Goal: Task Accomplishment & Management: Use online tool/utility

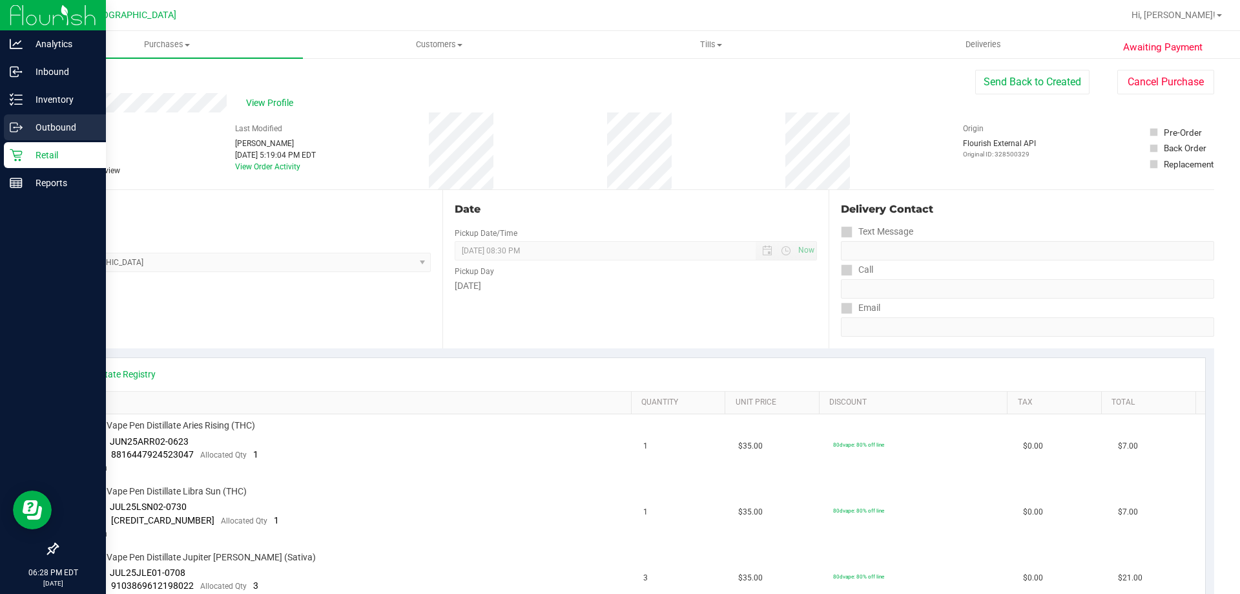
scroll to position [511, 0]
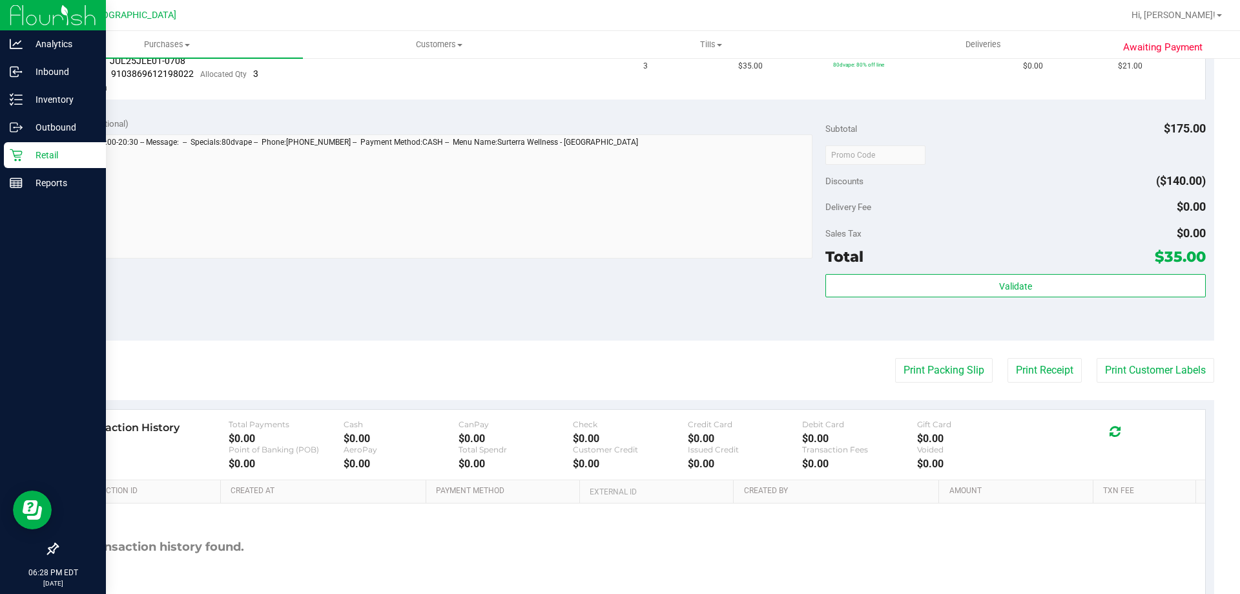
click at [18, 151] on icon at bounding box center [16, 155] width 12 height 12
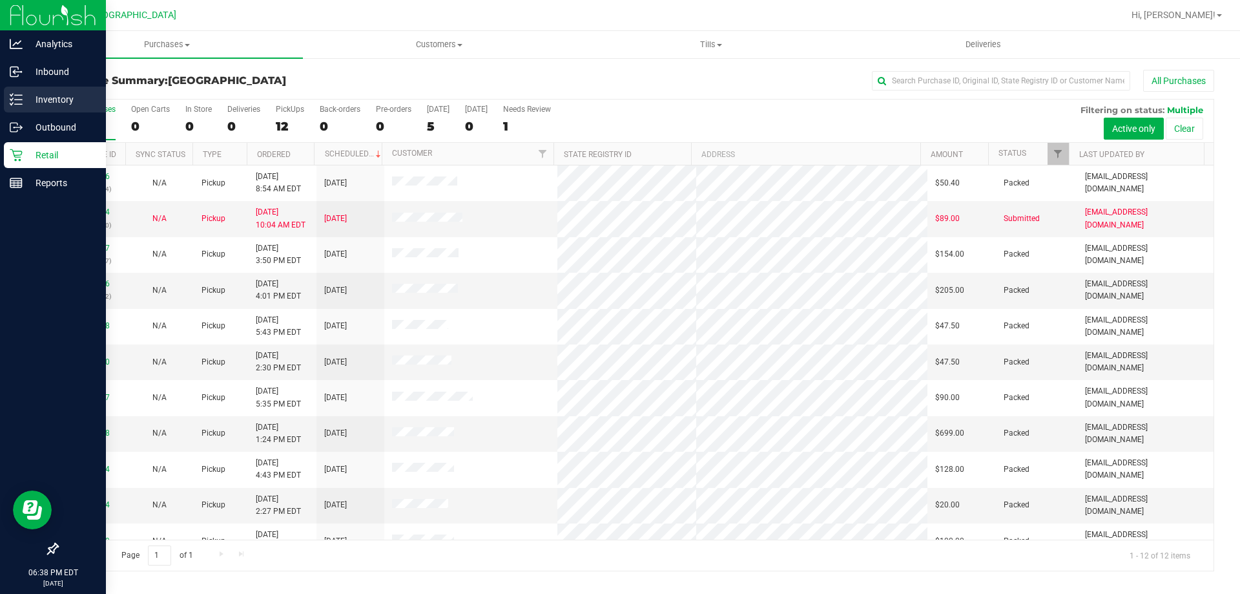
click at [41, 96] on p "Inventory" at bounding box center [61, 99] width 77 height 15
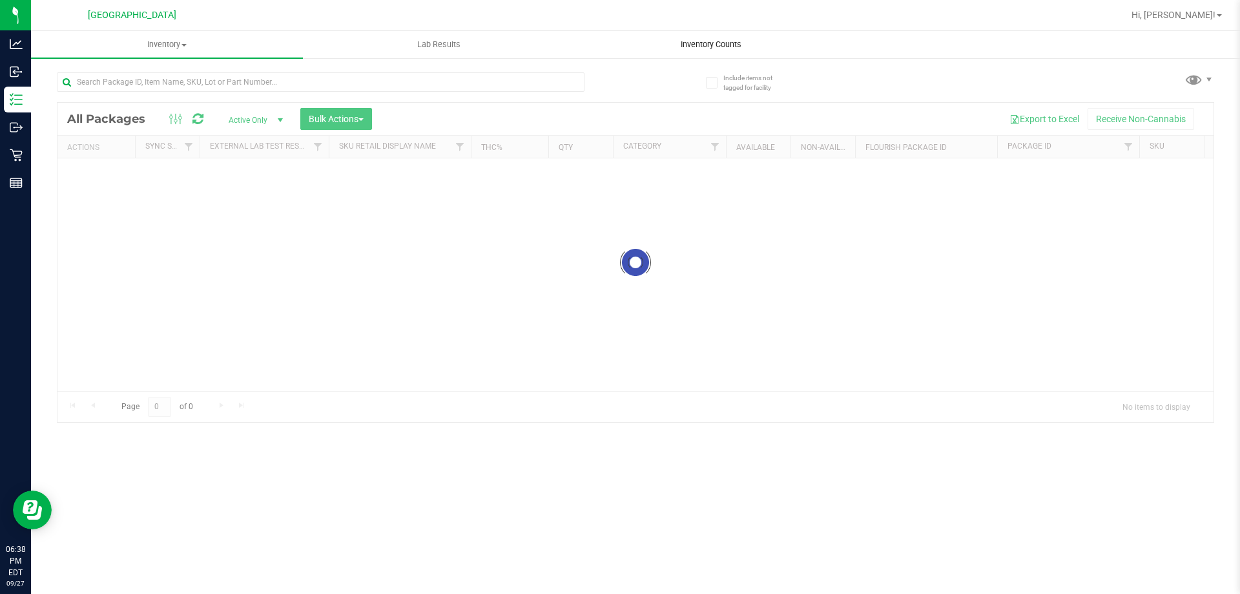
click at [668, 48] on span "Inventory Counts" at bounding box center [711, 45] width 96 height 12
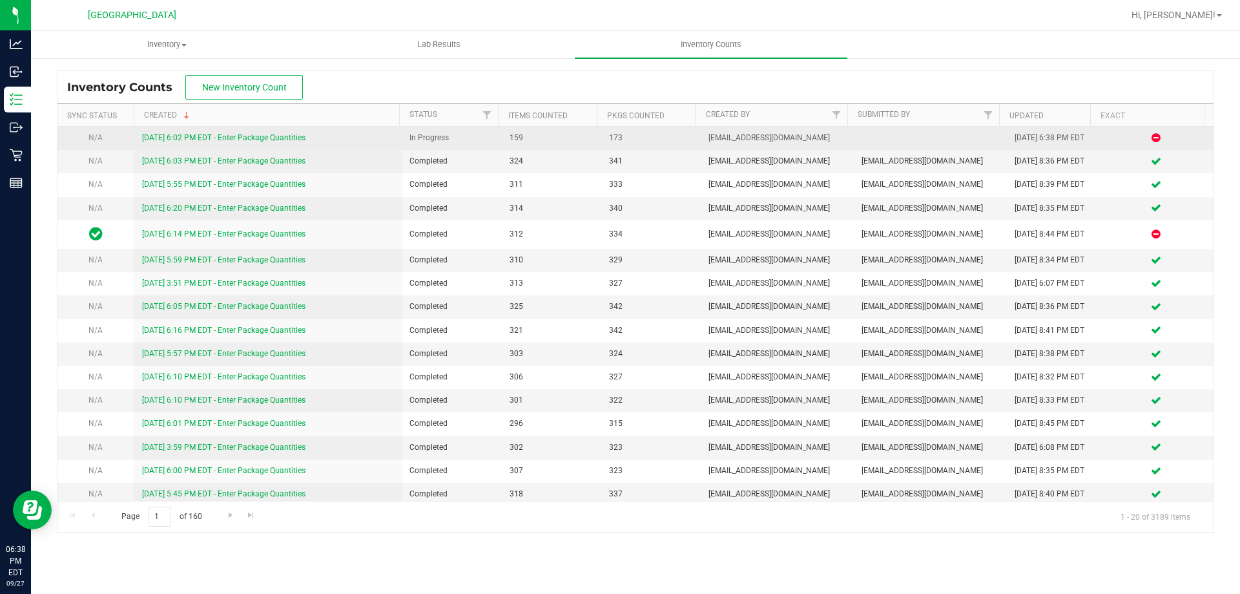
click at [209, 141] on link "[DATE] 6:02 PM EDT - Enter Package Quantities" at bounding box center [223, 137] width 163 height 9
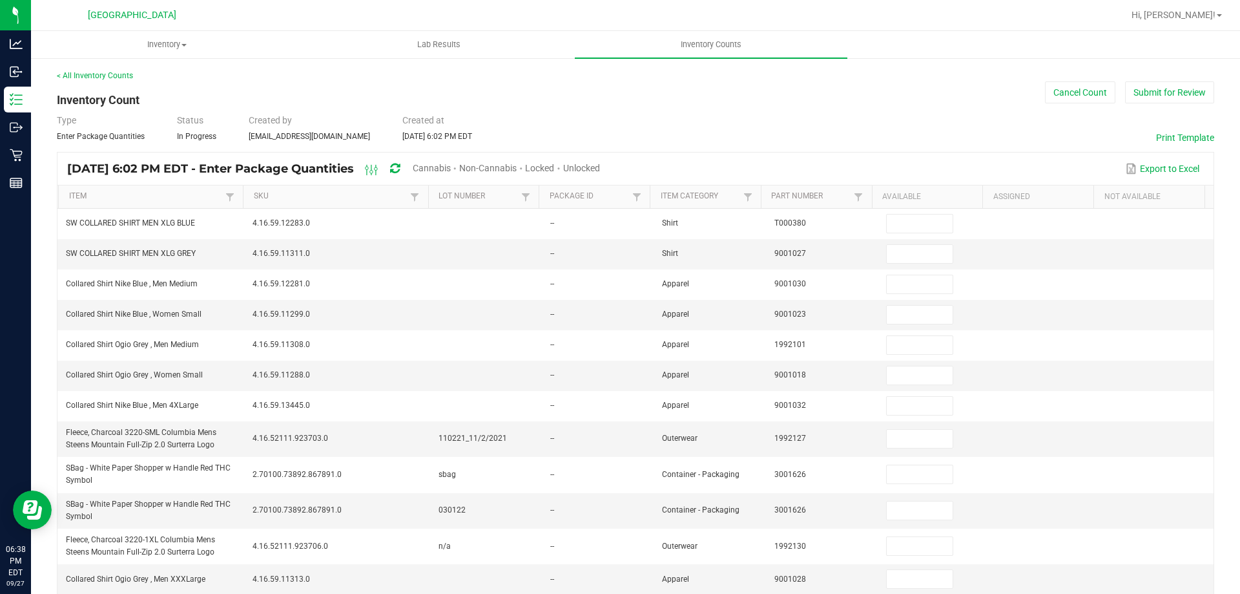
click at [600, 167] on span "Unlocked" at bounding box center [581, 168] width 37 height 10
type input "3"
type input "10"
type input "27"
type input "8"
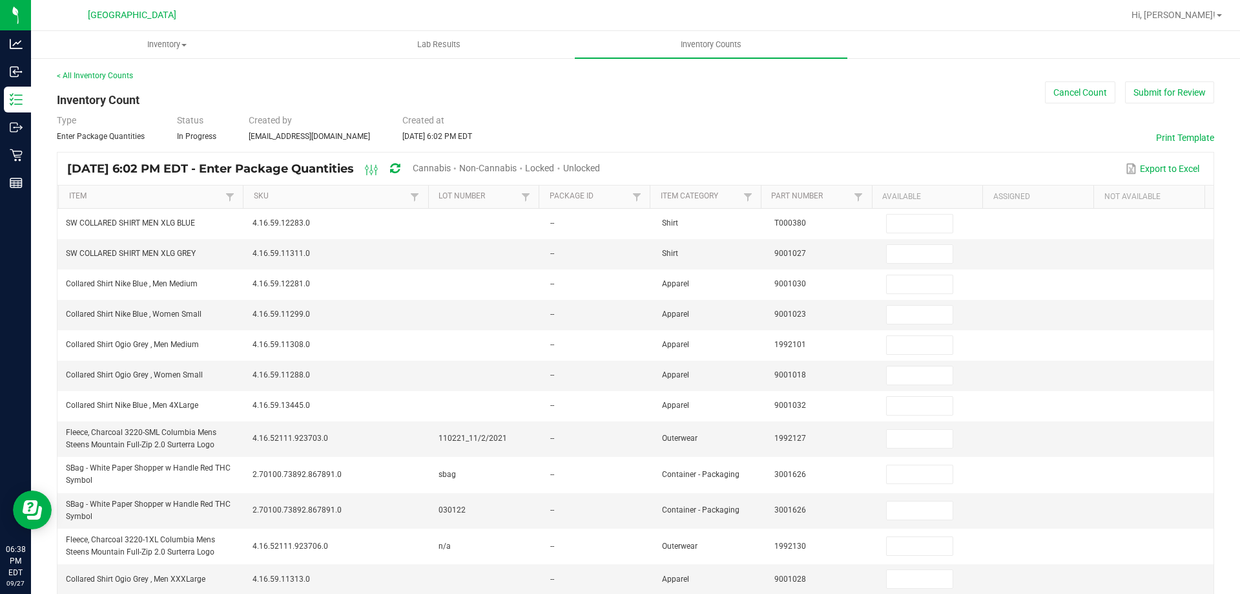
type input "4"
type input "23"
type input "9"
type input "5"
type input "17"
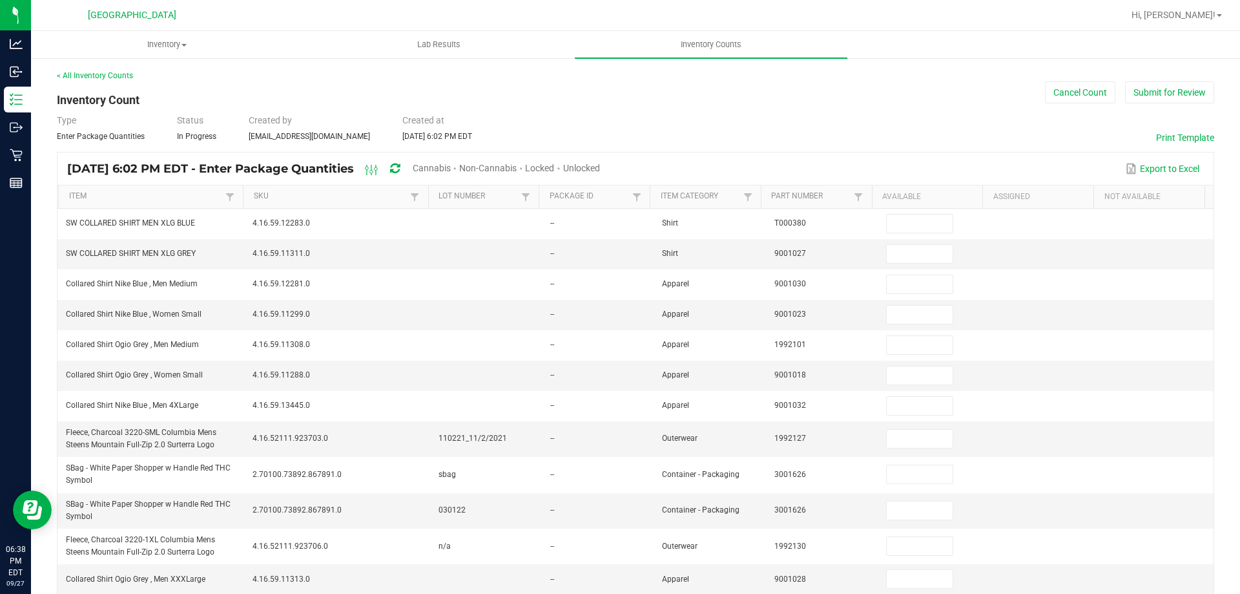
type input "1"
type input "8"
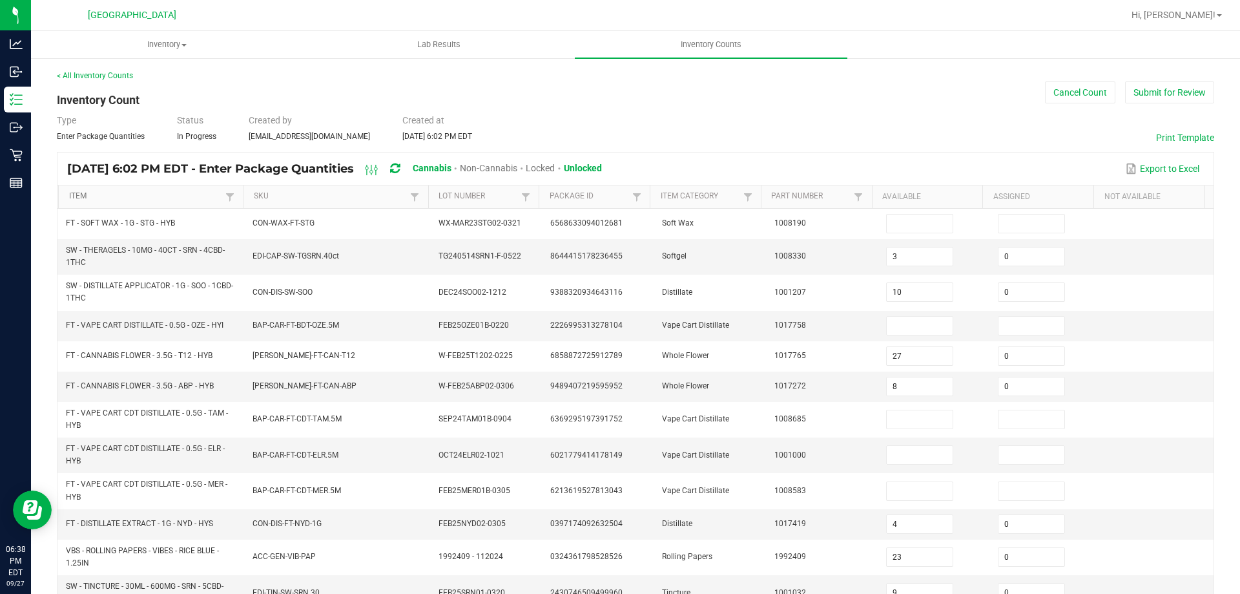
click at [180, 200] on link "Item" at bounding box center [146, 196] width 154 height 10
type input "5"
type input "1"
type input "20"
type input "6"
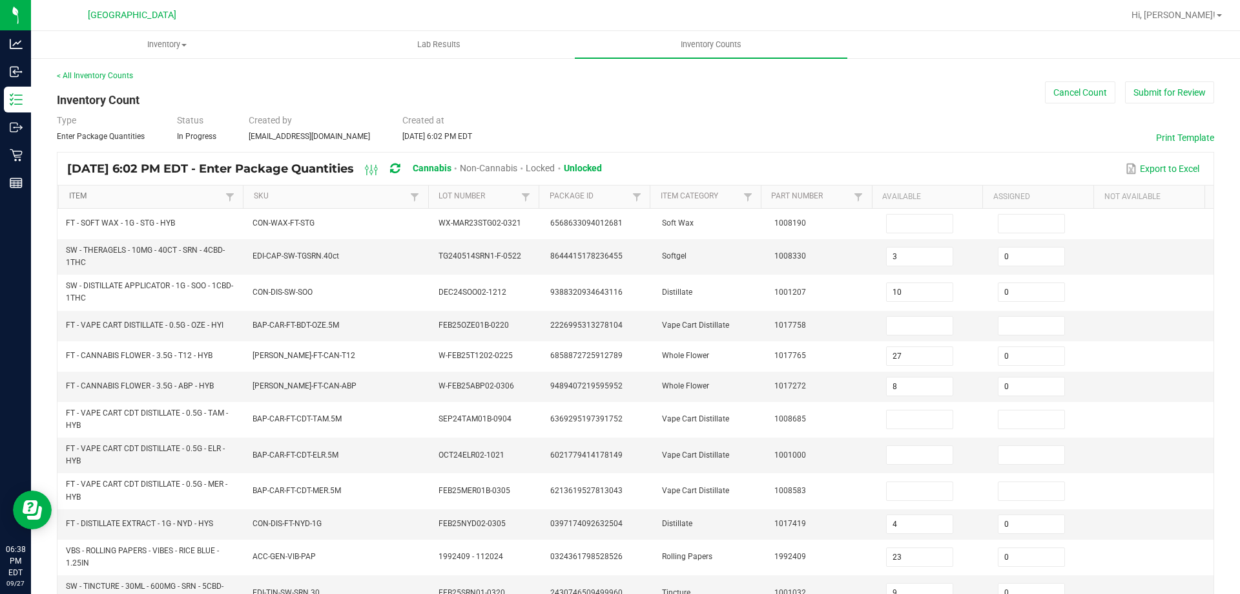
type input "9"
type input "15"
type input "10"
type input "1"
type input "15"
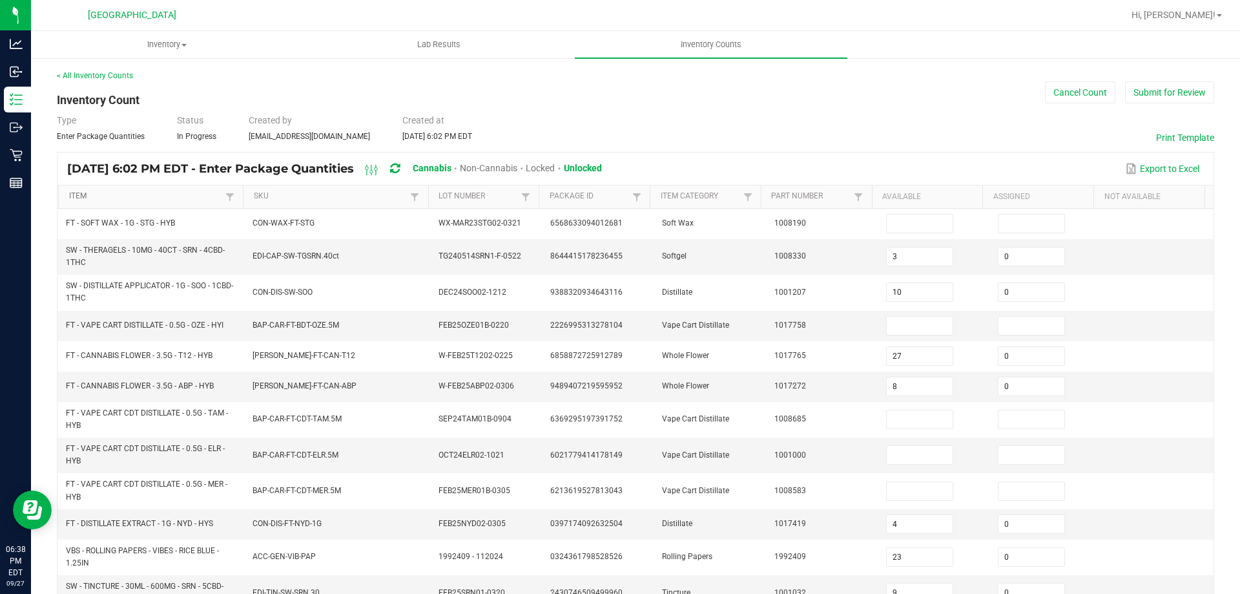
type input "6"
type input "0"
type input "6"
type input "8"
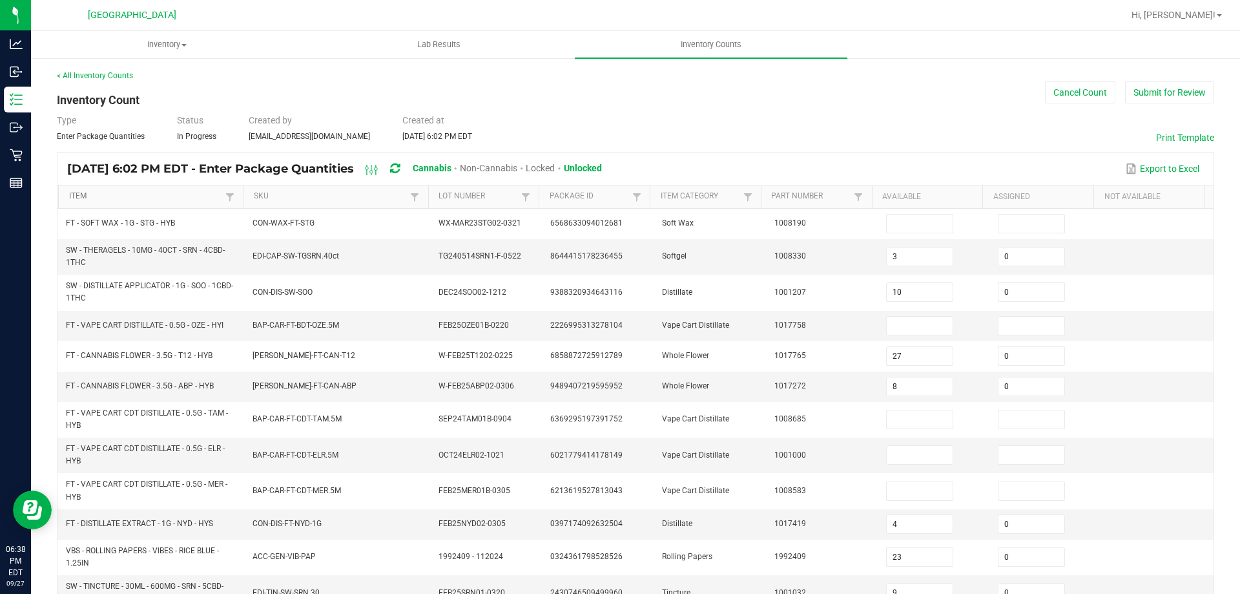
type input "12"
type input "0"
type input "19"
type input "4"
type input "0"
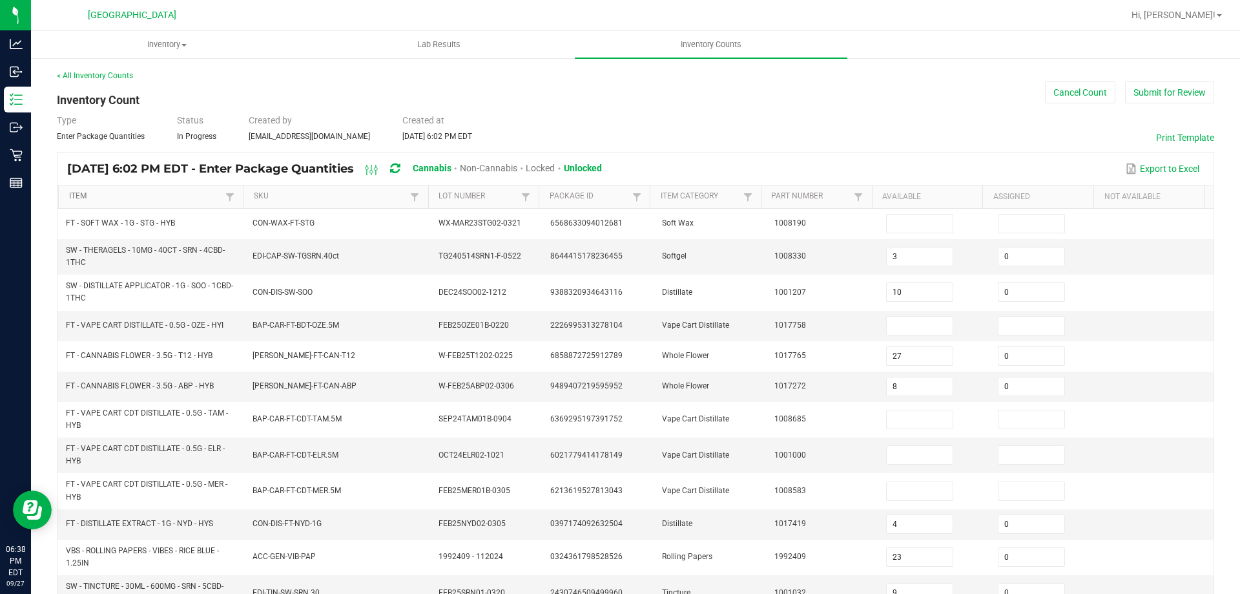
type input "0"
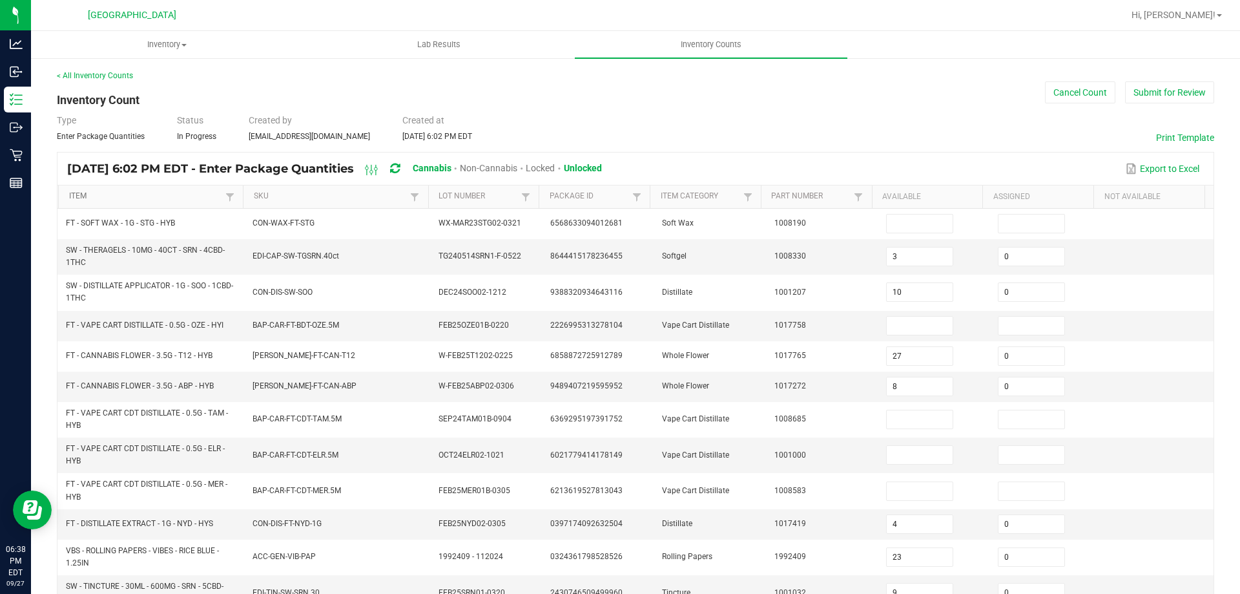
type input "0"
type input "1"
type input "0"
type input "1"
type input "0"
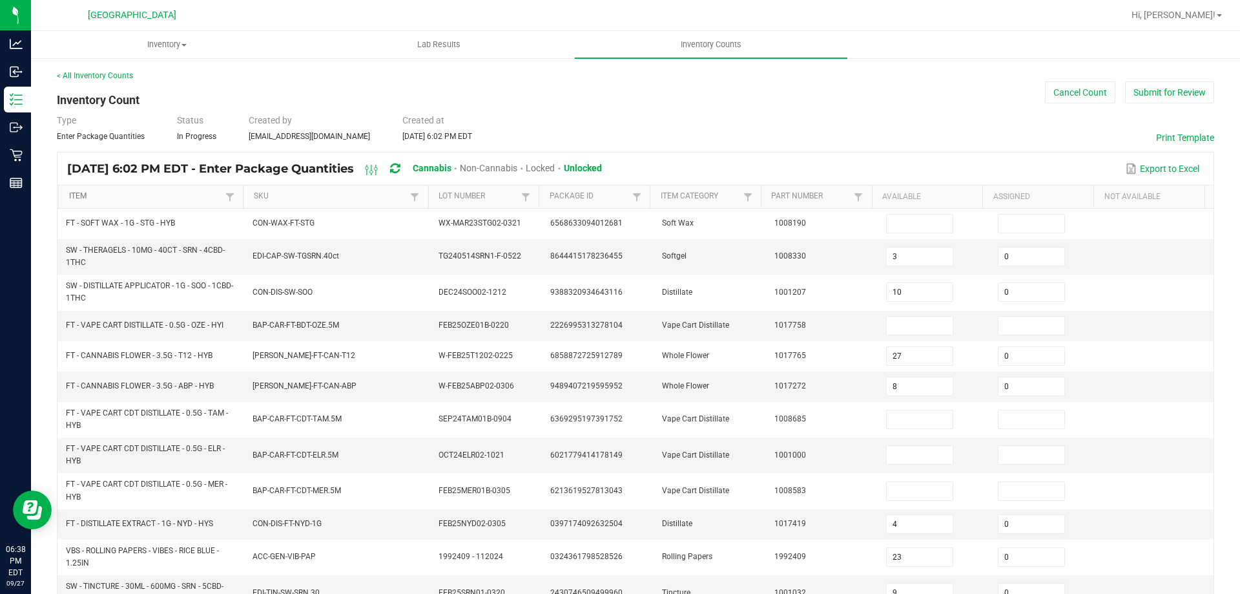
type input "0"
type input "8"
type input "2"
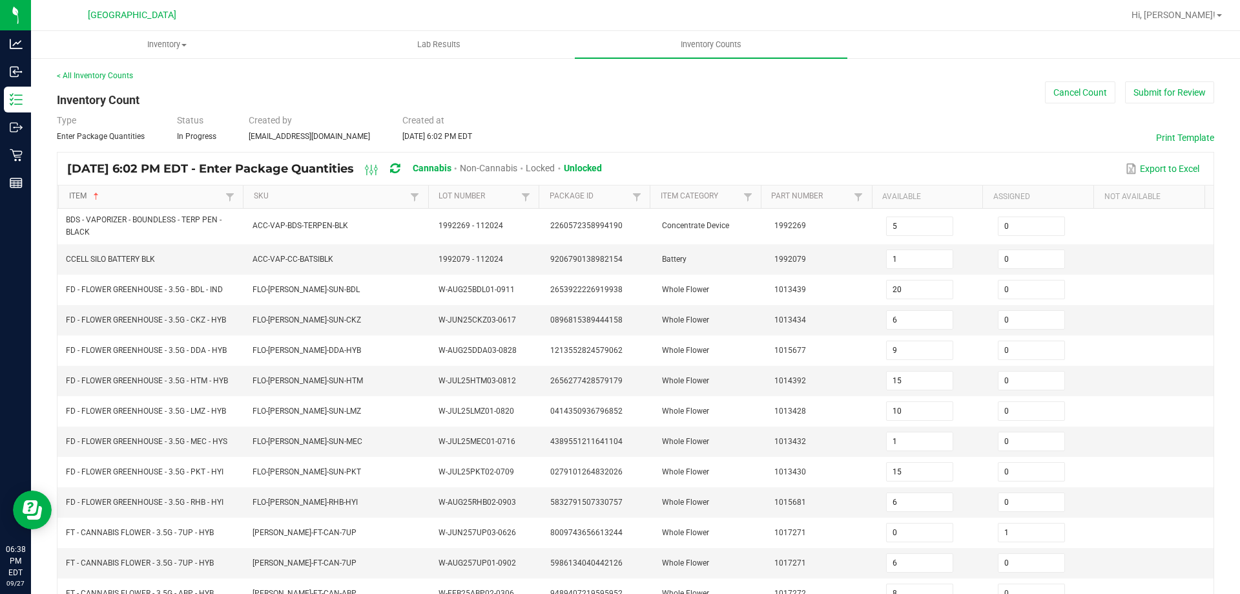
click at [180, 200] on link "Item" at bounding box center [146, 196] width 154 height 10
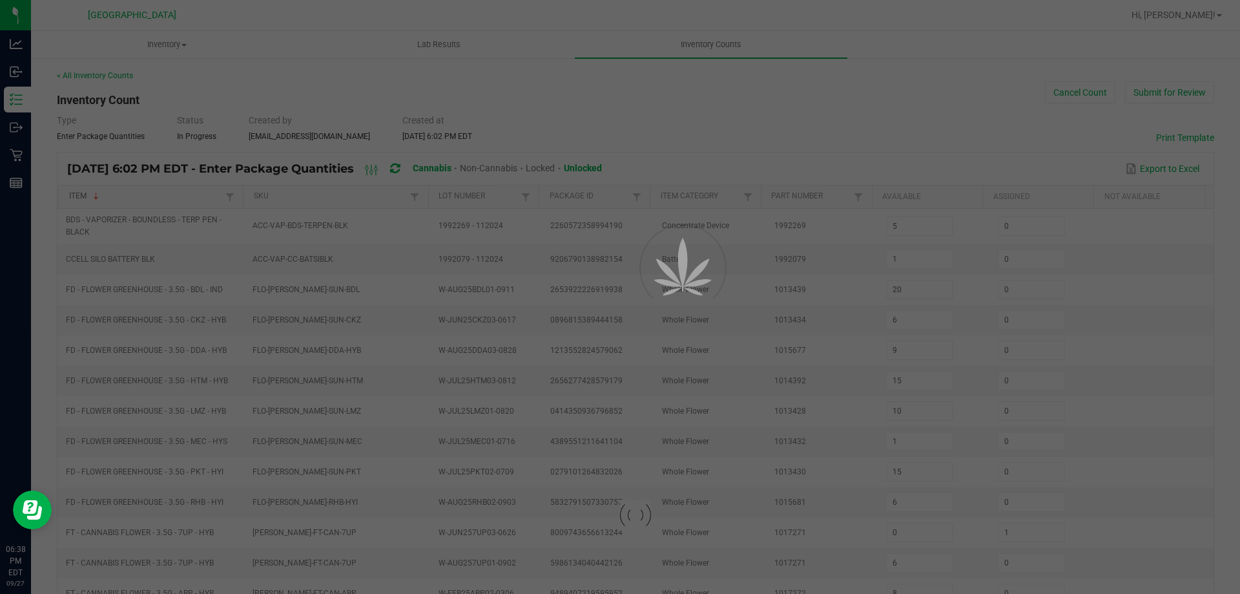
type input "7"
type input "5"
type input "7"
type input "6"
type input "7"
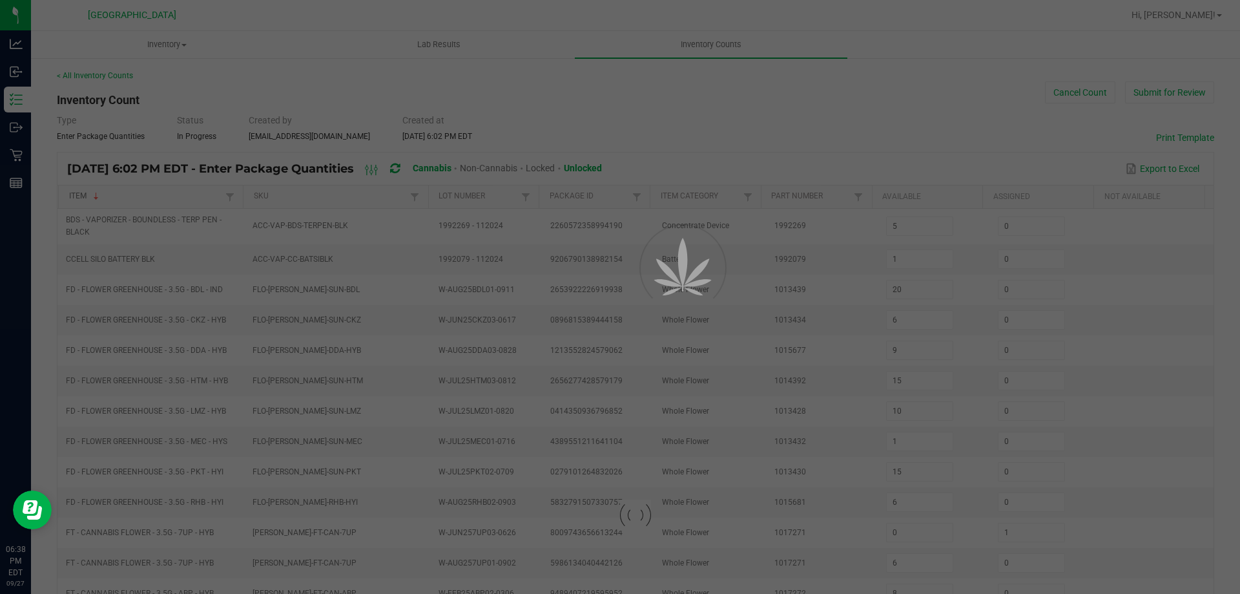
type input "9"
type input "4"
type input "6"
type input "23"
type input "17"
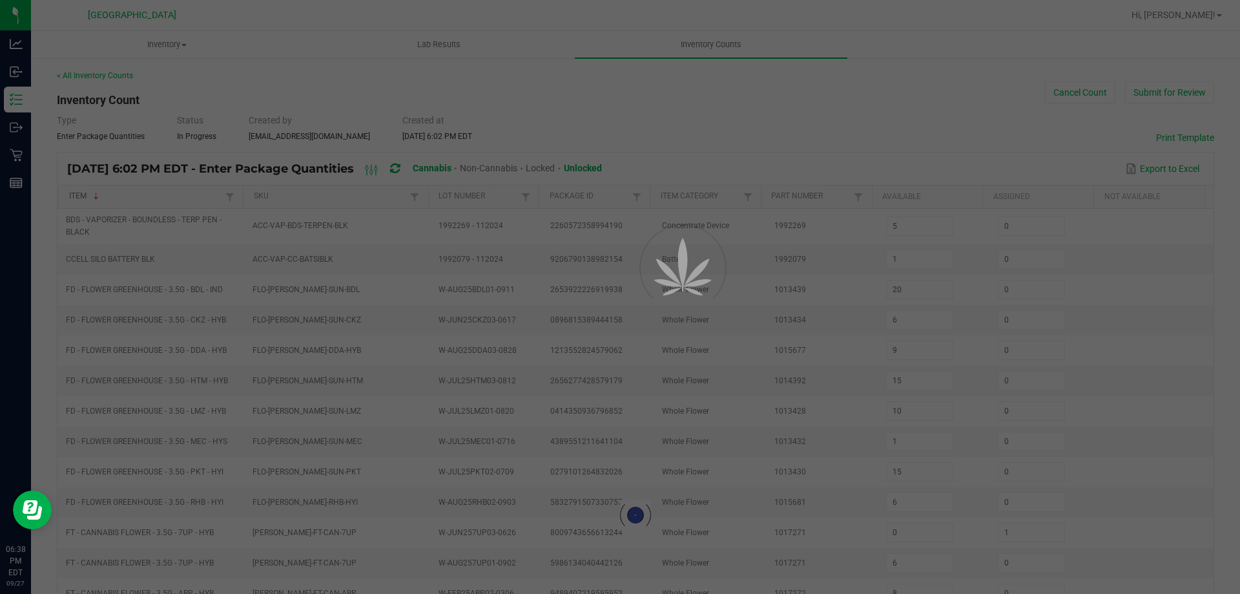
type input "19"
type input "12"
type input "3"
type input "14"
type input "11"
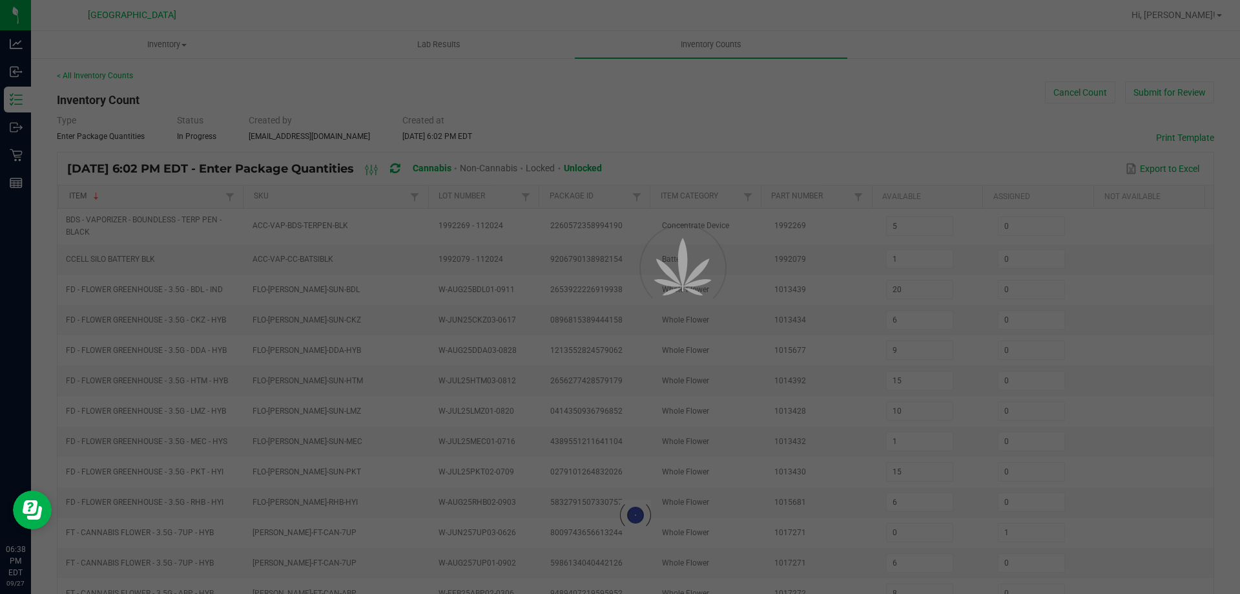
type input "9"
type input "5"
type input "0"
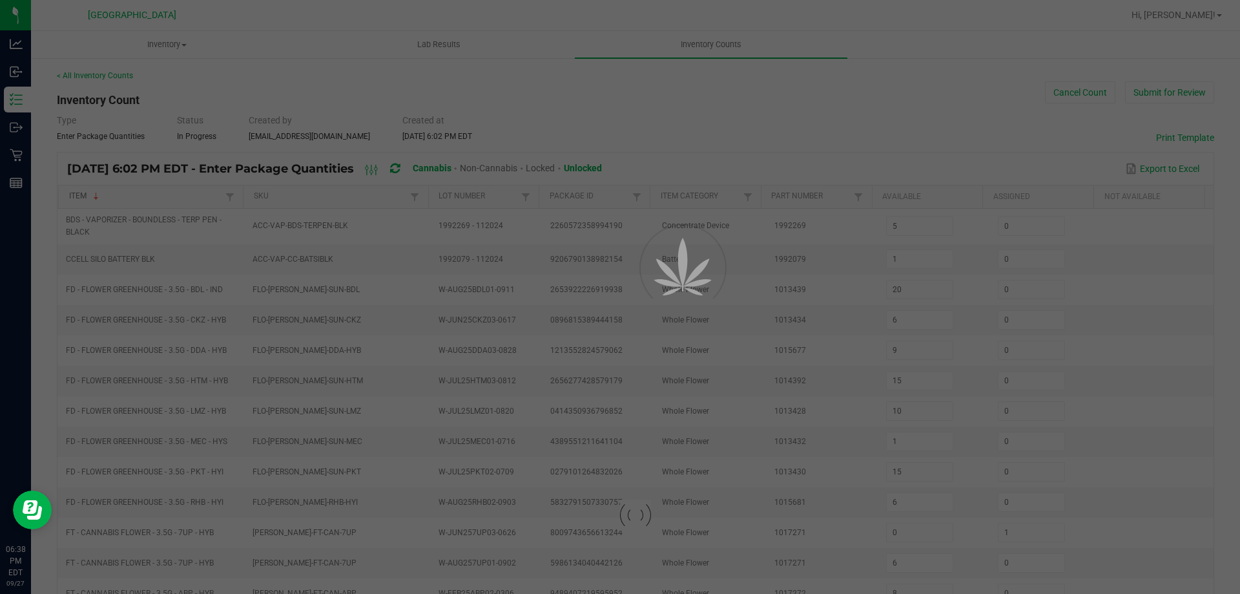
type input "0"
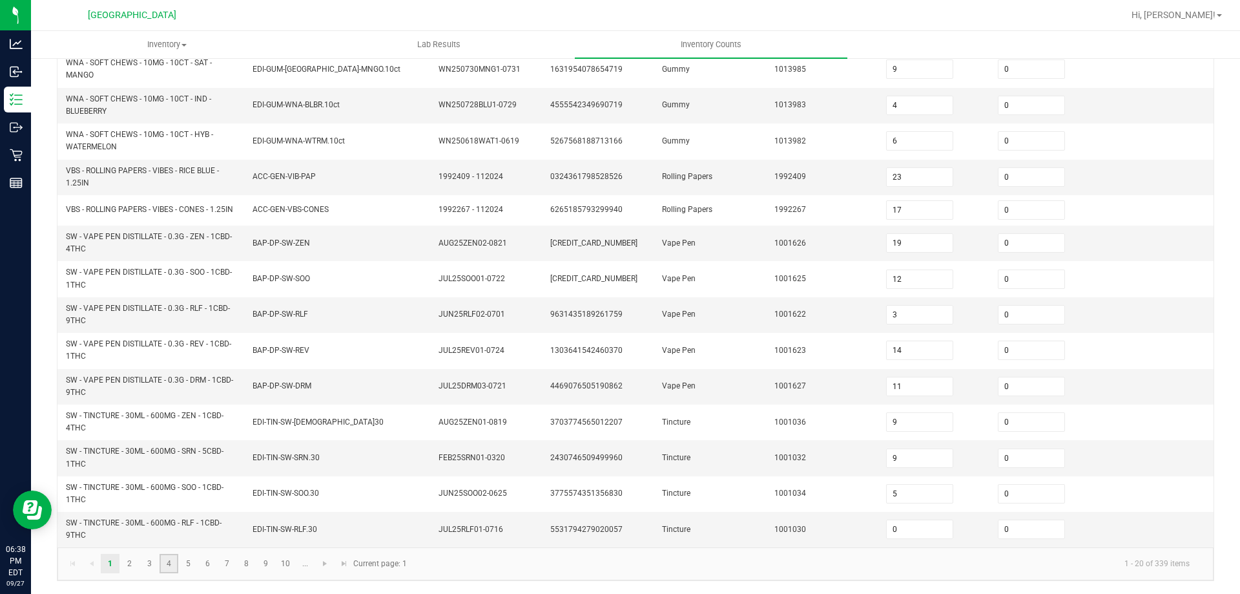
click at [161, 570] on link "4" at bounding box center [169, 562] width 19 height 19
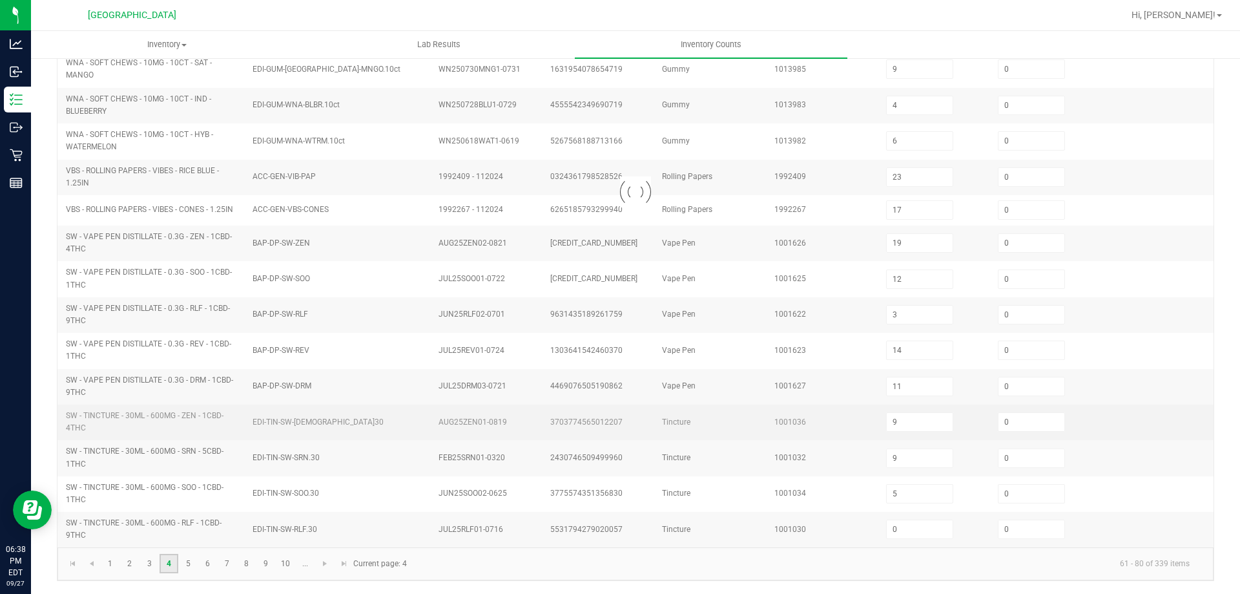
type input "1"
type input "7"
type input "3"
type input "7"
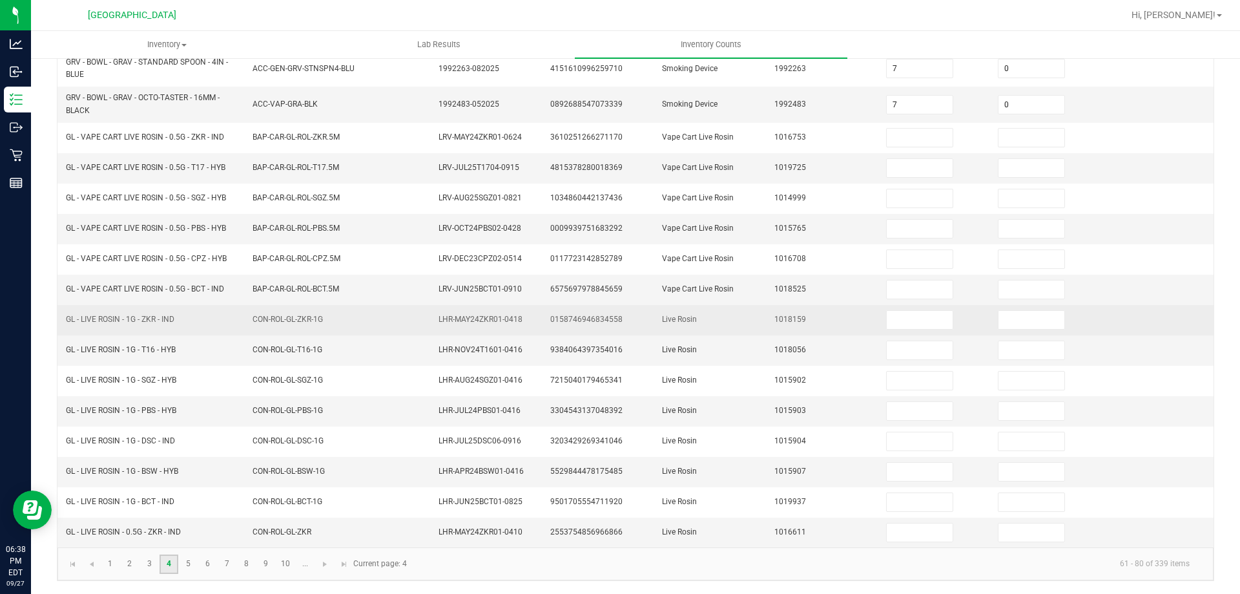
scroll to position [37, 0]
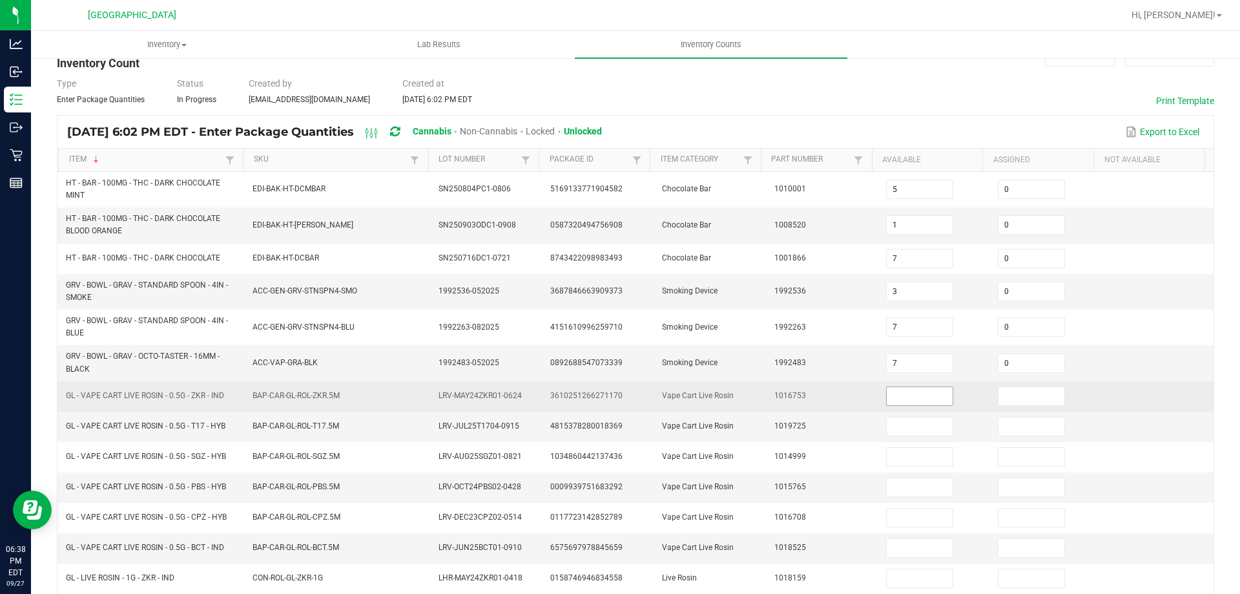
click at [904, 403] on input at bounding box center [920, 396] width 66 height 18
type input "4"
type input "0"
type input "8"
type input "0"
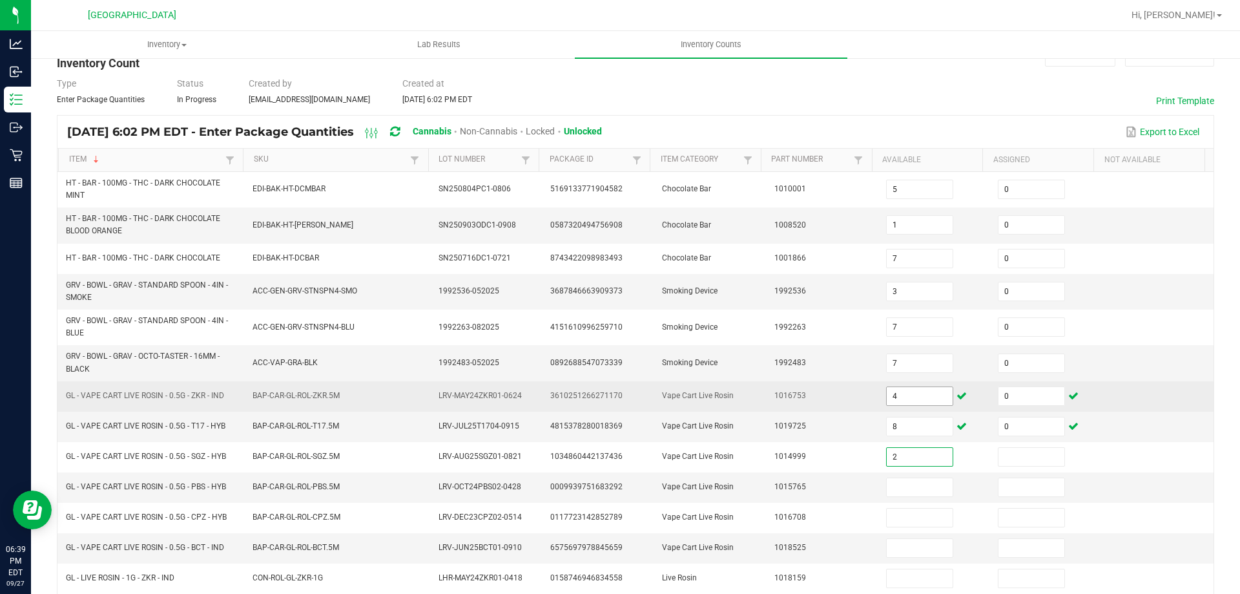
type input "2"
type input "0"
type input "1"
type input "0"
type input "6"
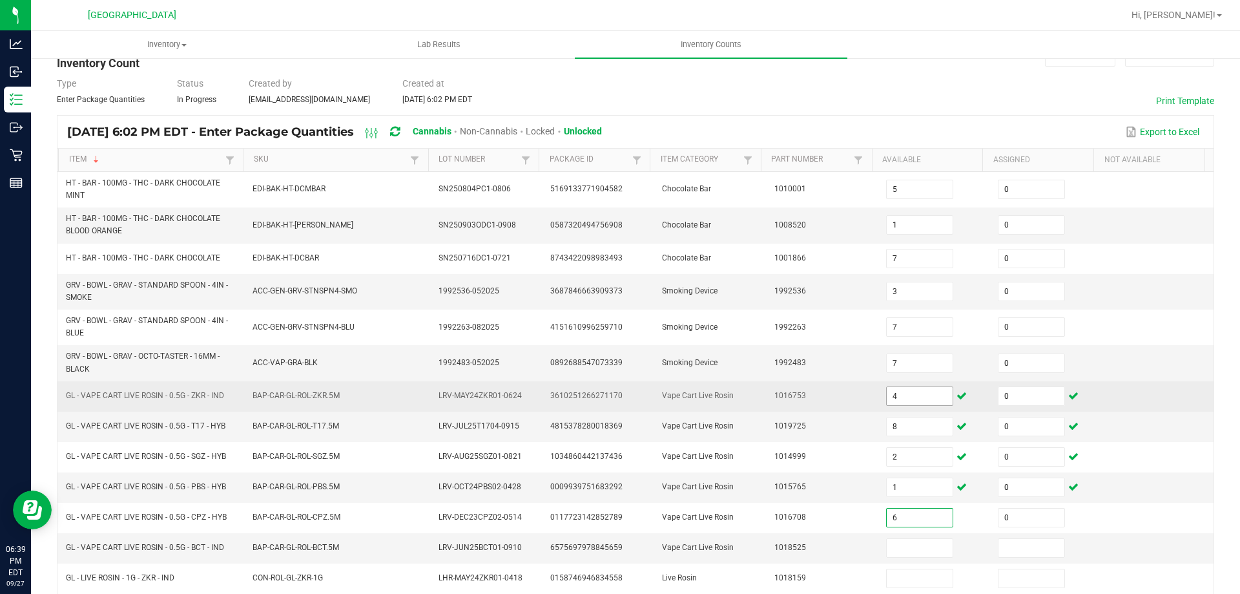
type input "0"
type input "6"
type input "0"
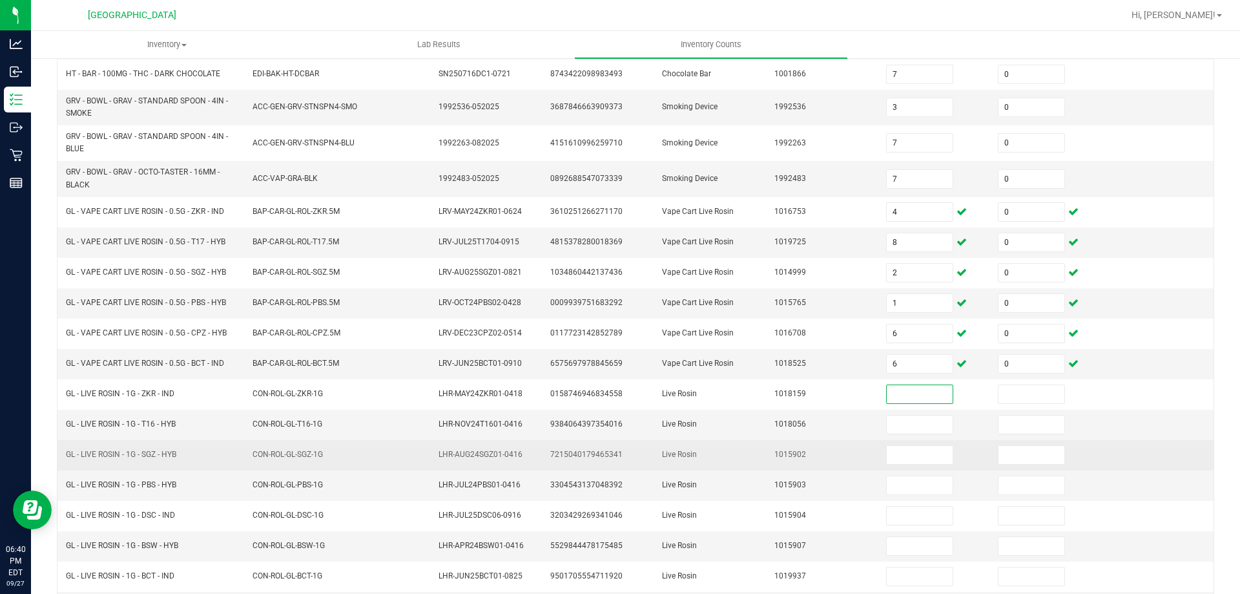
scroll to position [295, 0]
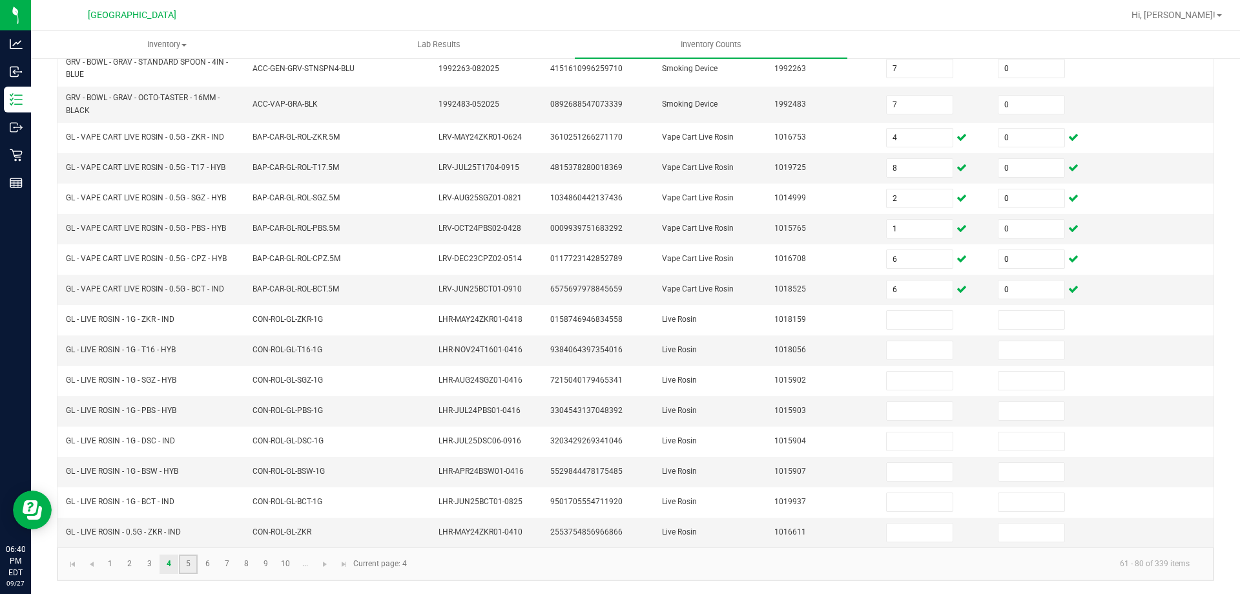
click at [190, 573] on link "5" at bounding box center [188, 563] width 19 height 19
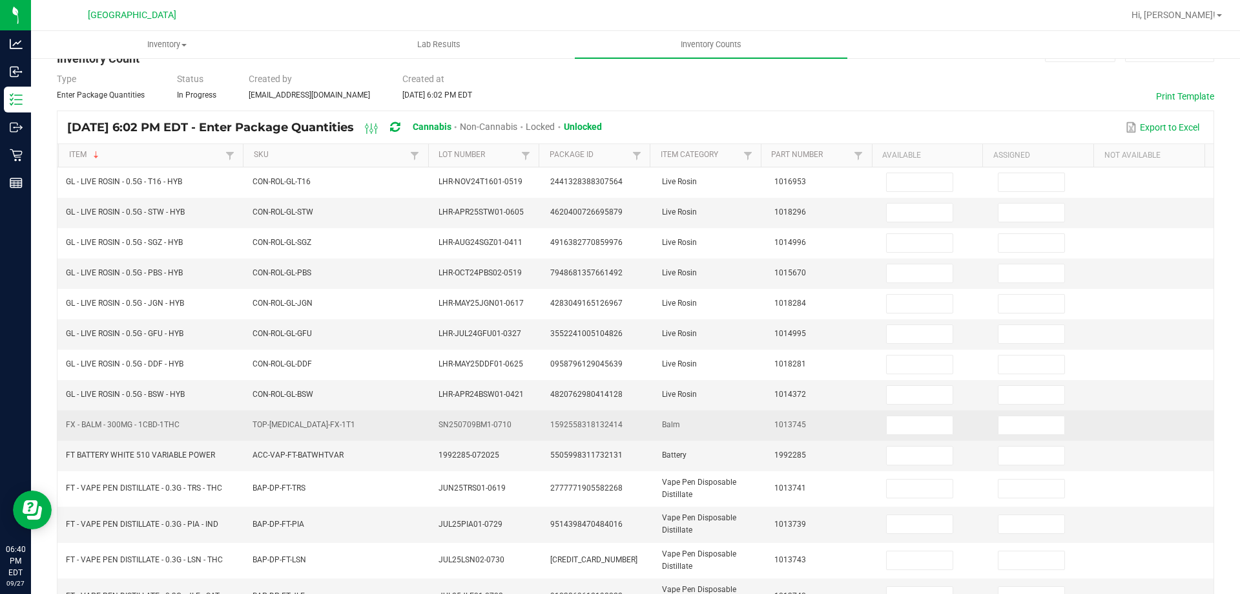
scroll to position [65, 0]
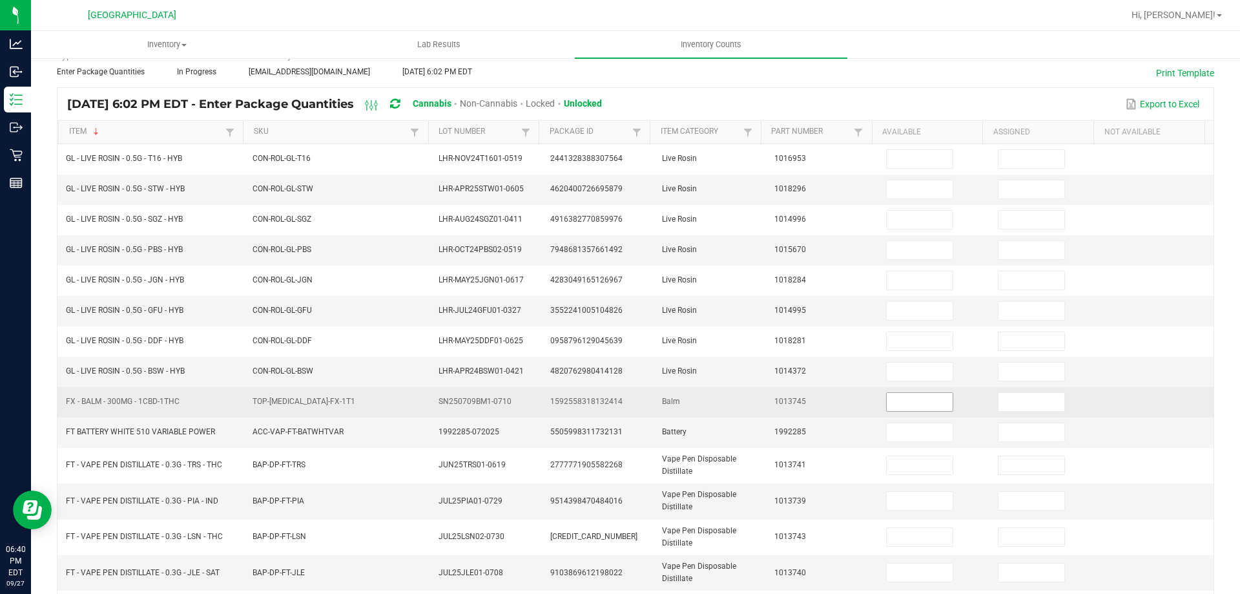
click at [903, 398] on input at bounding box center [920, 402] width 66 height 18
type input "3"
type input "0"
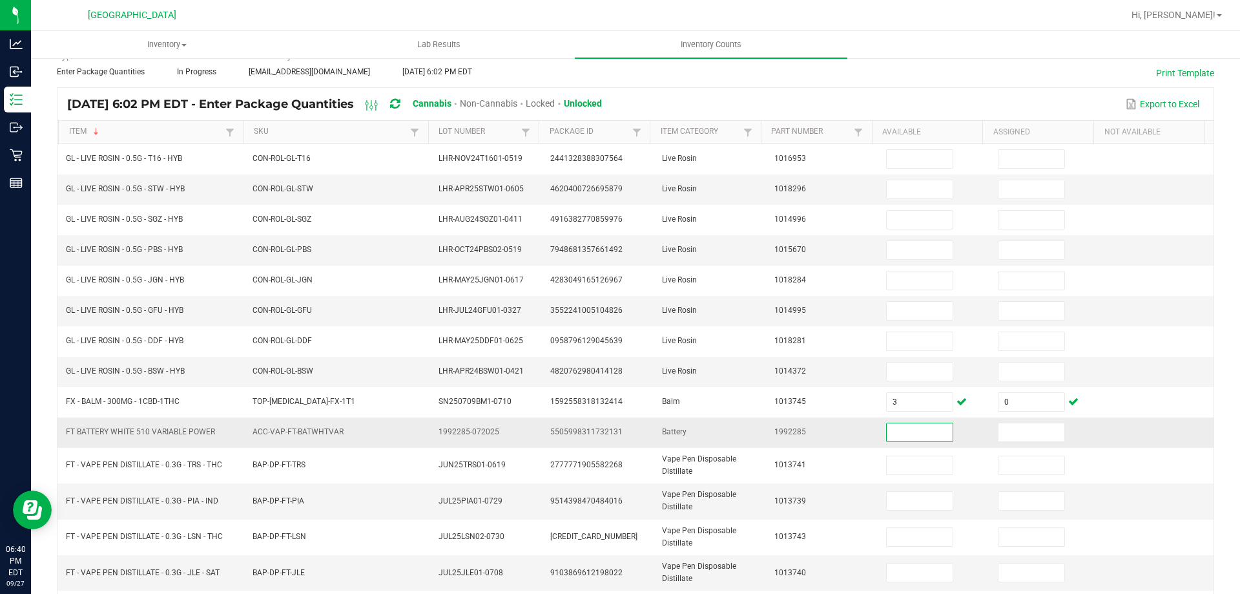
click at [187, 439] on td "FT BATTERY WHITE 510 VARIABLE POWER" at bounding box center [151, 432] width 187 height 30
click at [187, 437] on span "FT BATTERY WHITE 510 VARIABLE POWER" at bounding box center [140, 432] width 149 height 12
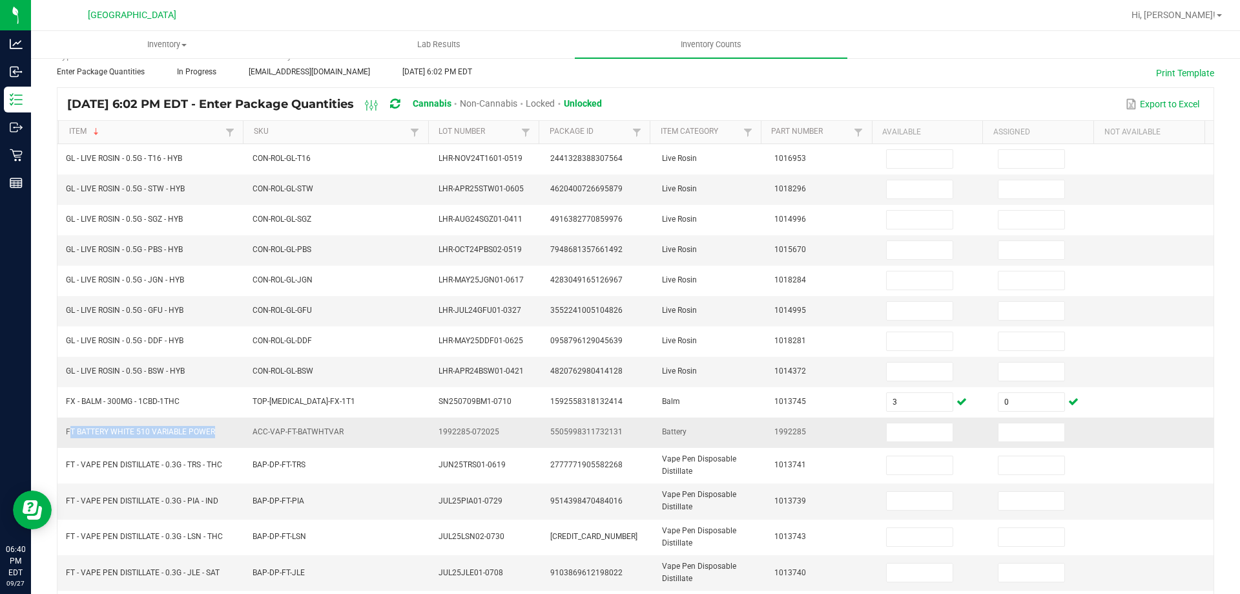
click at [187, 437] on span "FT BATTERY WHITE 510 VARIABLE POWER" at bounding box center [140, 432] width 149 height 12
copy span "FT BATTERY WHITE 510 VARIABLE POWER"
click at [887, 438] on input at bounding box center [920, 432] width 66 height 18
type input "7"
type input "0"
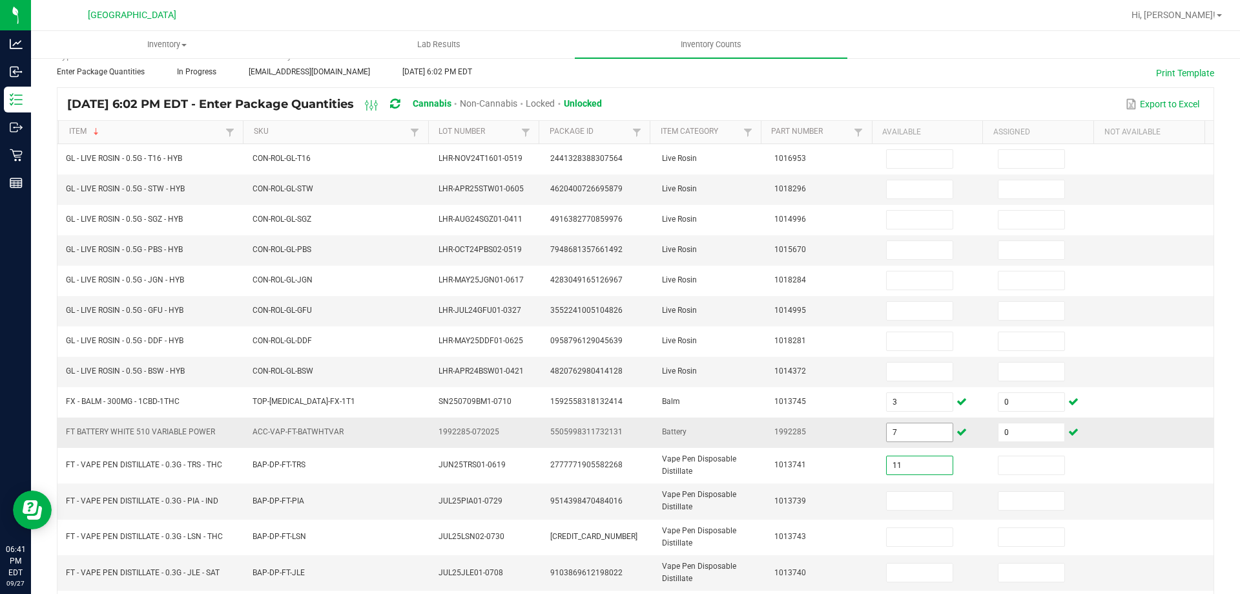
type input "11"
type input "0"
type input "15"
type input "0"
type input "7"
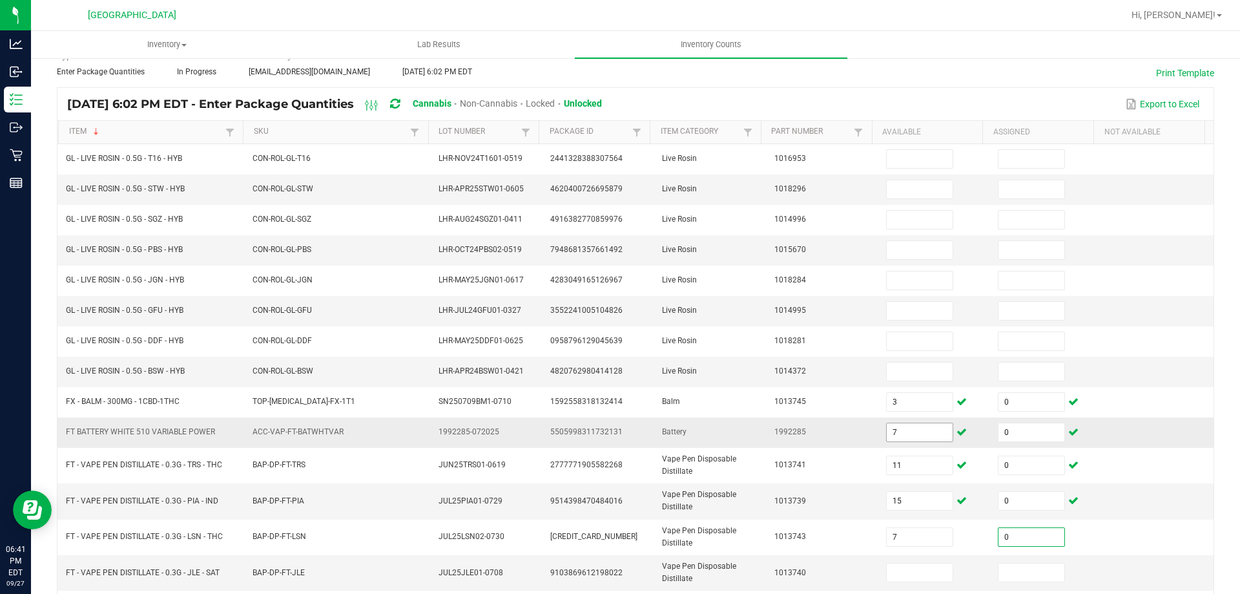
type input "0"
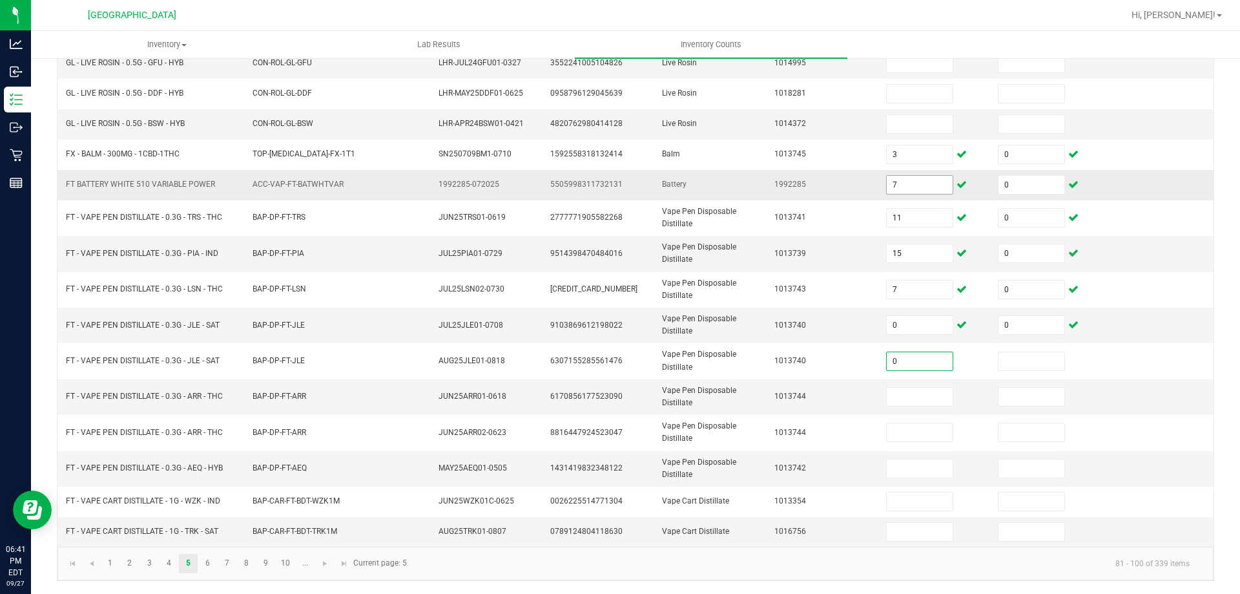
type input "0"
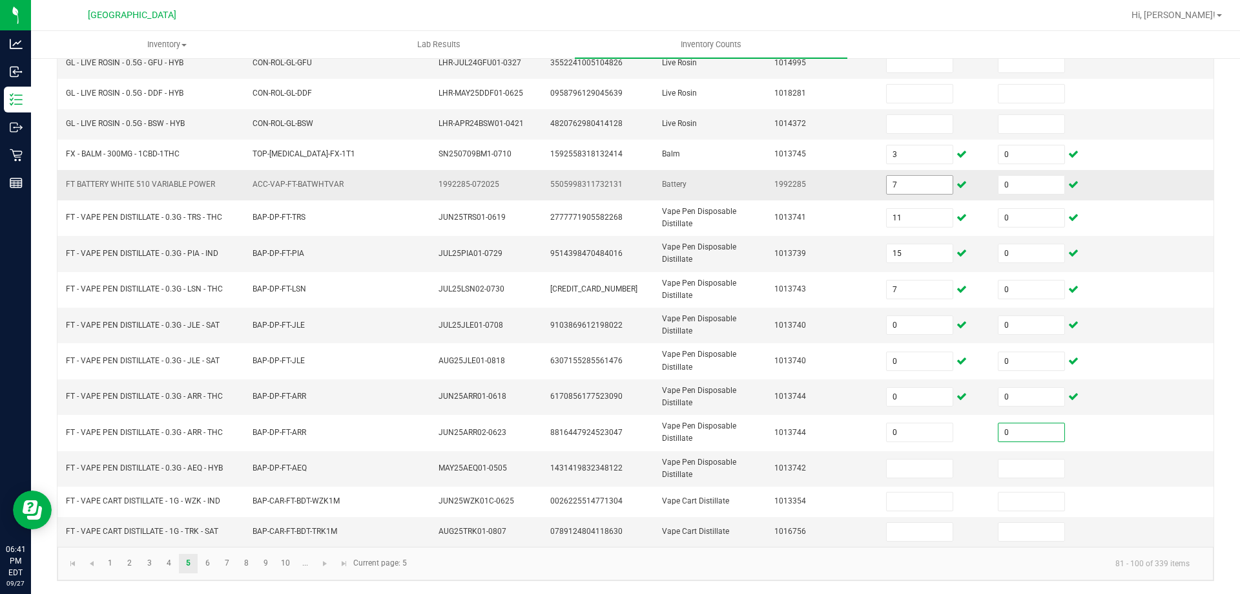
type input "0"
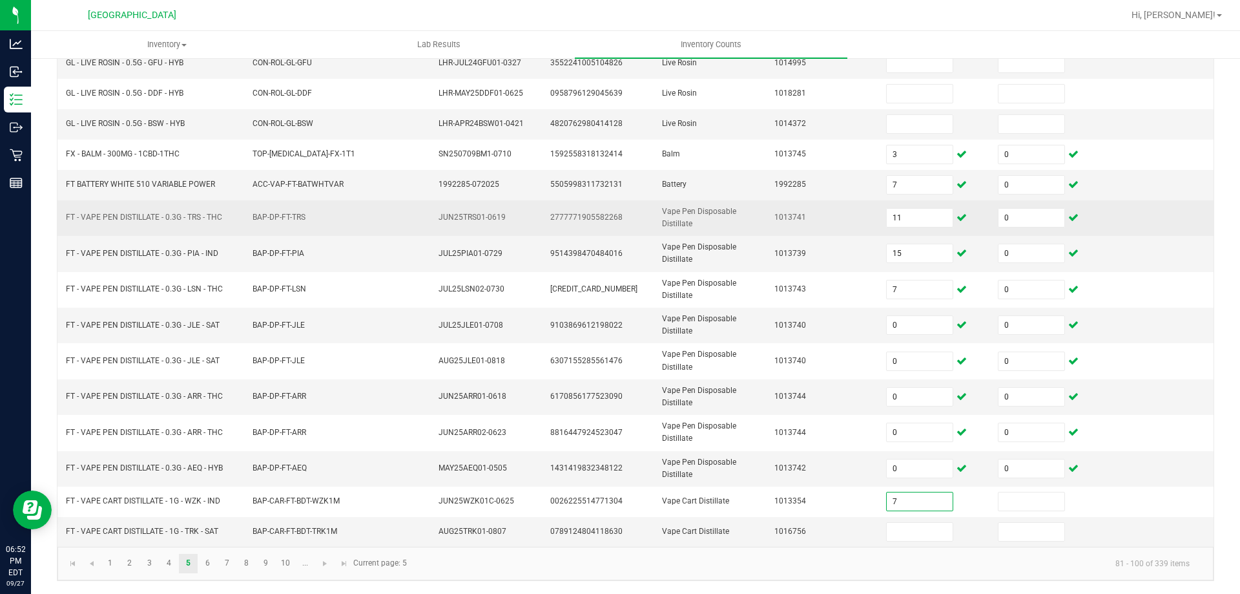
type input "7"
type input "0"
type input "3"
type input "0"
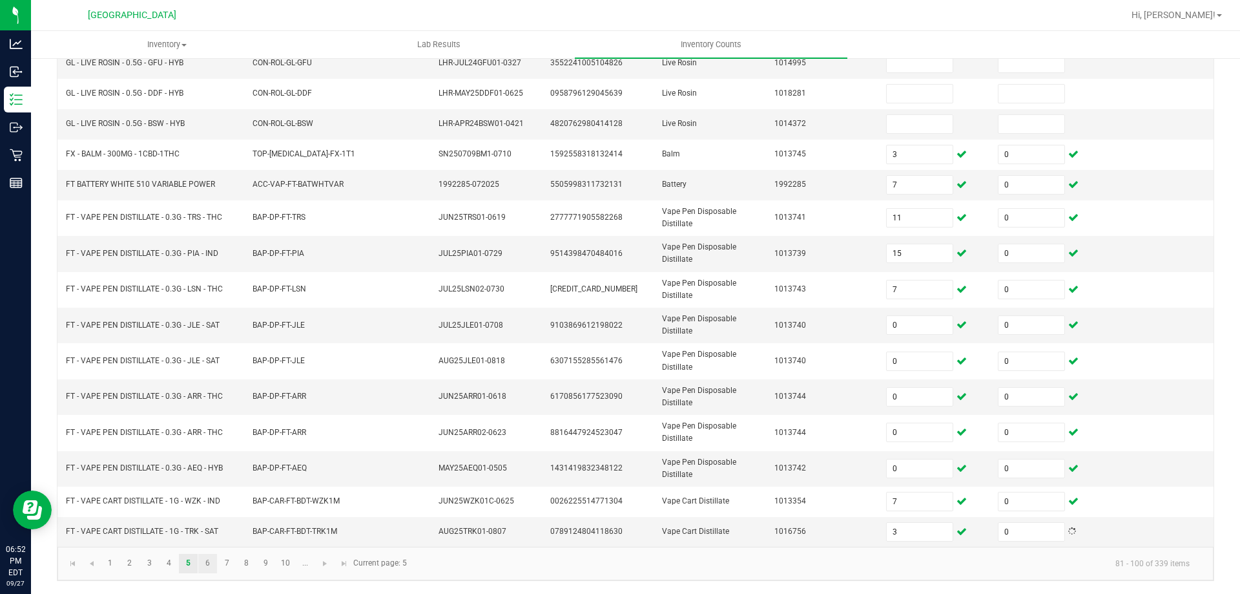
click at [207, 563] on link "6" at bounding box center [207, 562] width 19 height 19
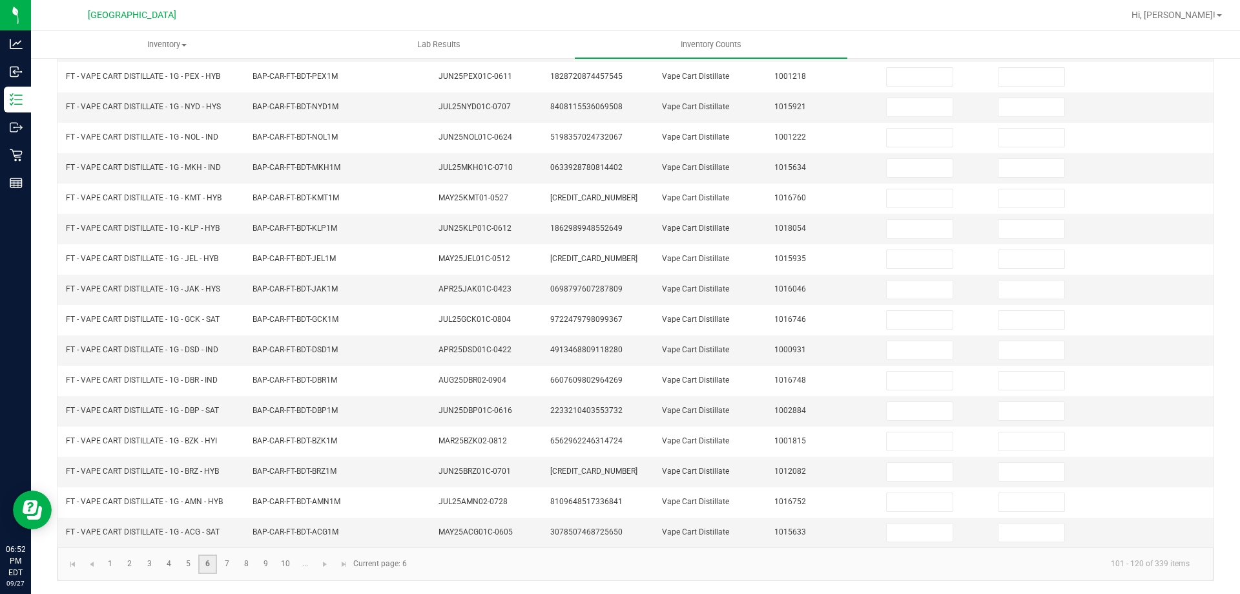
scroll to position [0, 0]
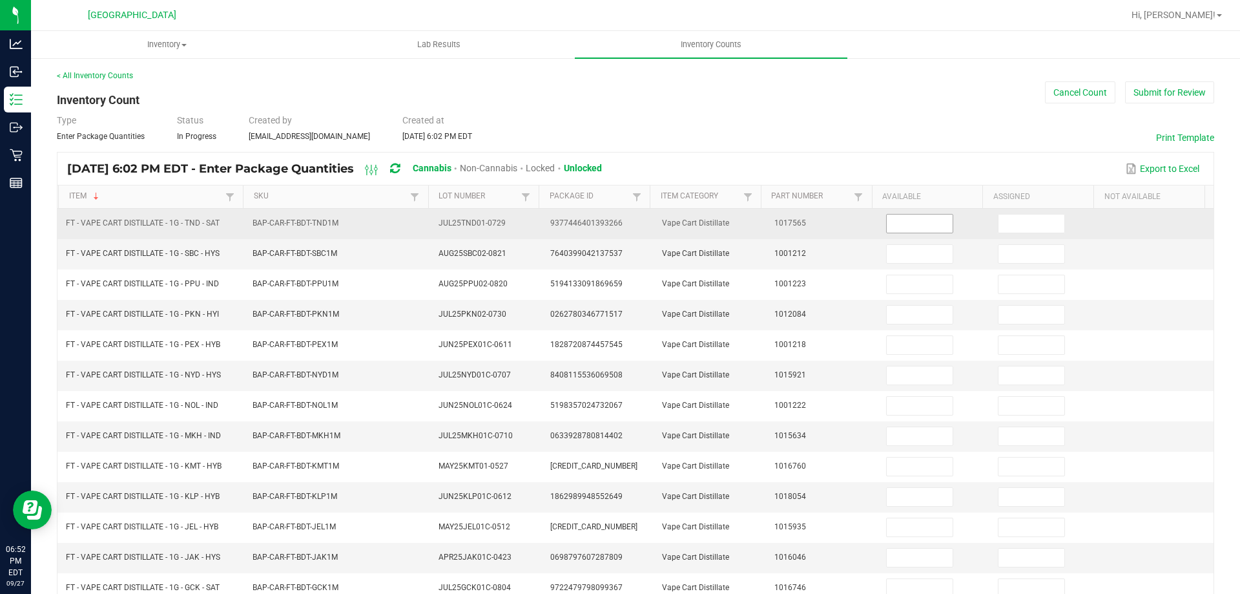
click at [889, 223] on input at bounding box center [920, 223] width 66 height 18
type input "7"
type input "0"
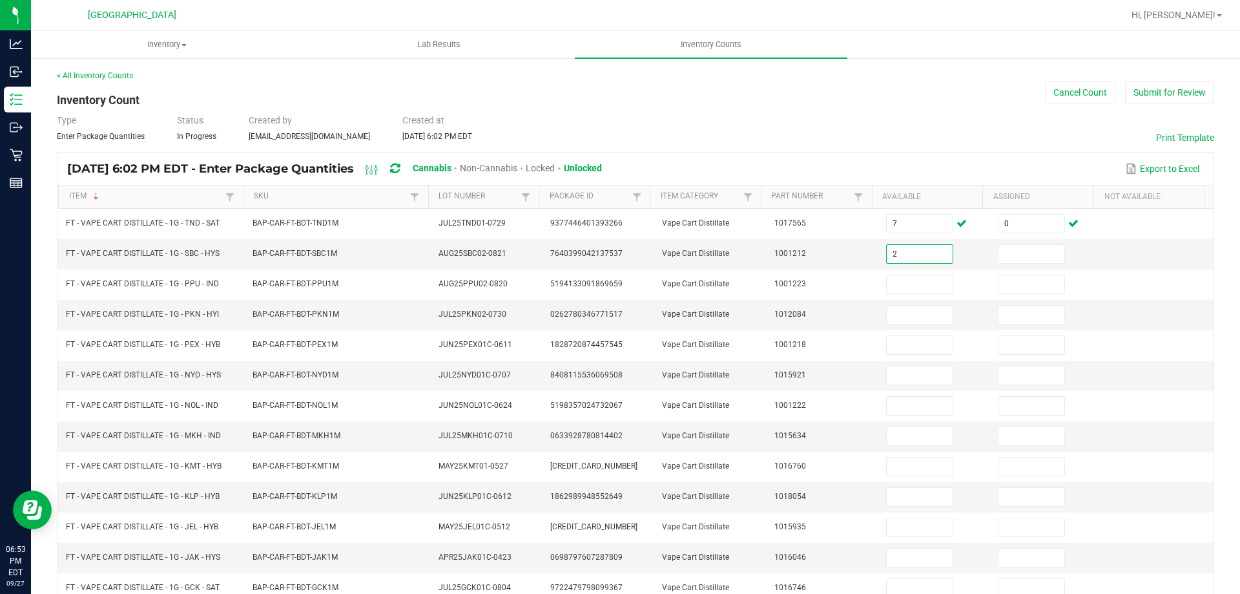
type input "2"
type input "0"
type input "8"
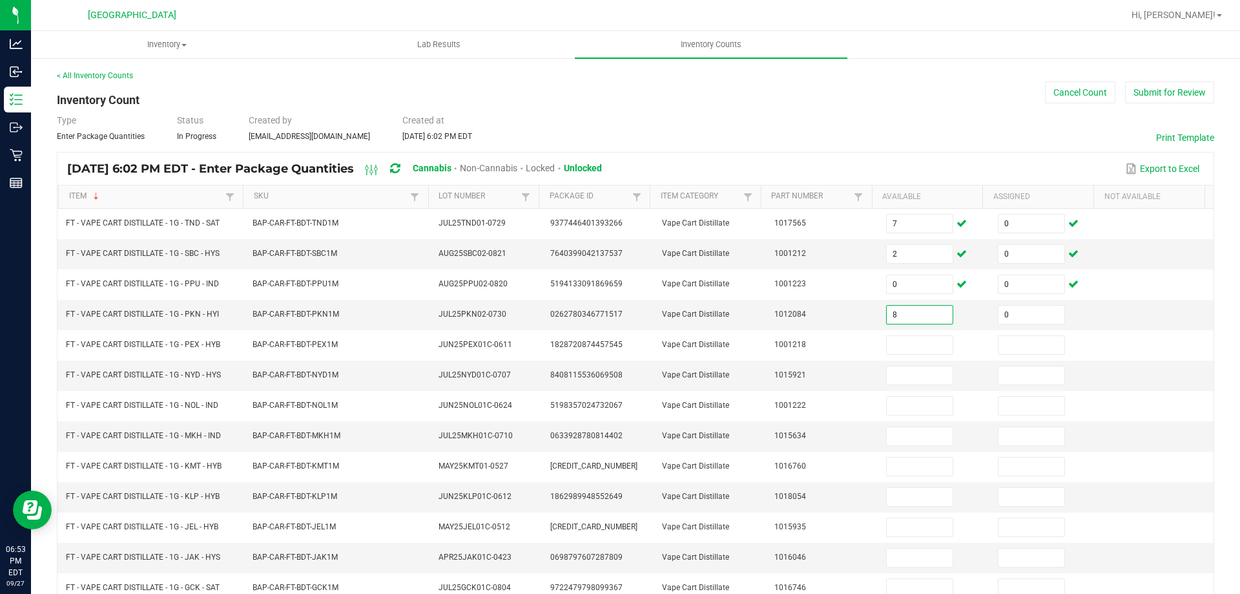
type input "0"
type input "1"
type input "0"
type input "11"
type input "0"
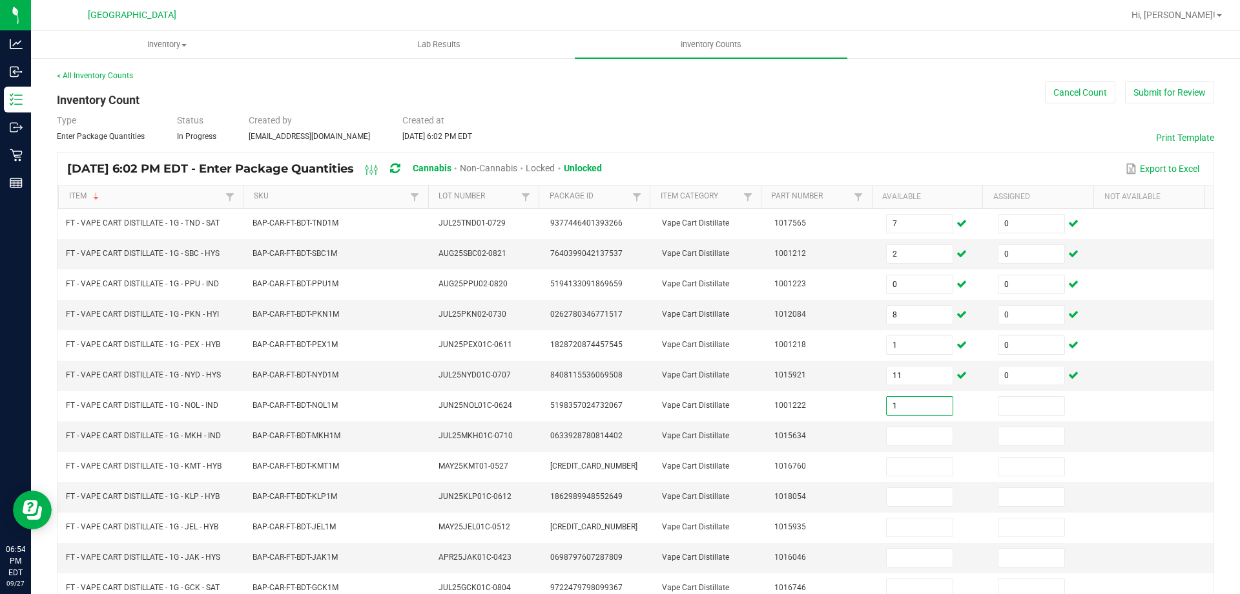
type input "1"
type input "0"
type input "2"
type input "0"
type input "2"
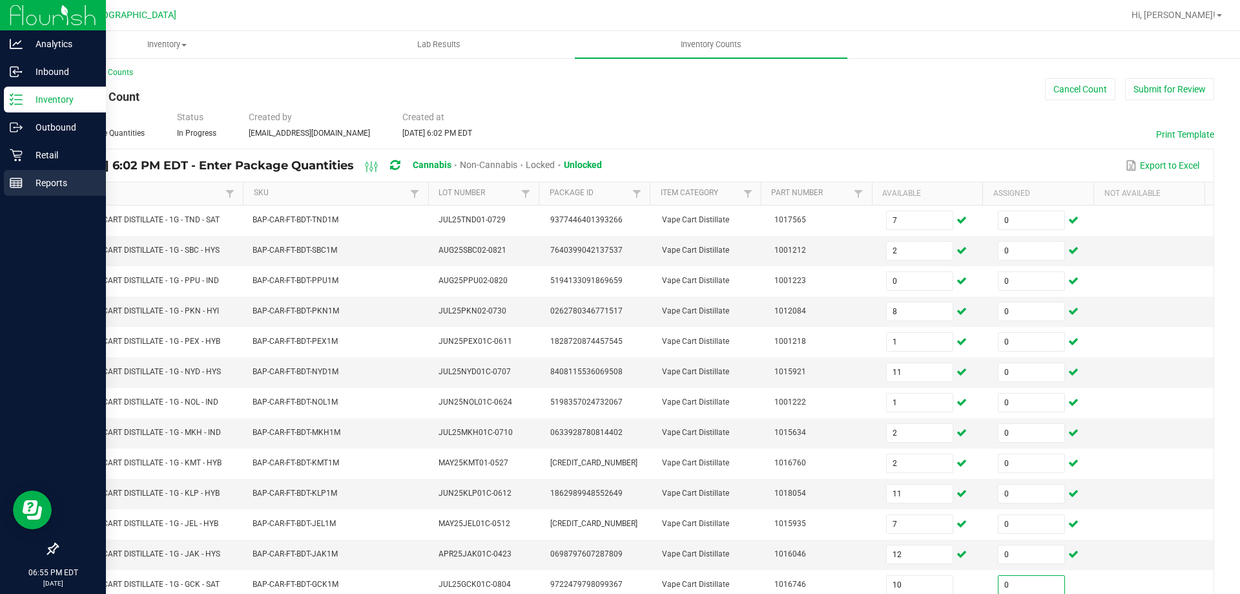
scroll to position [268, 0]
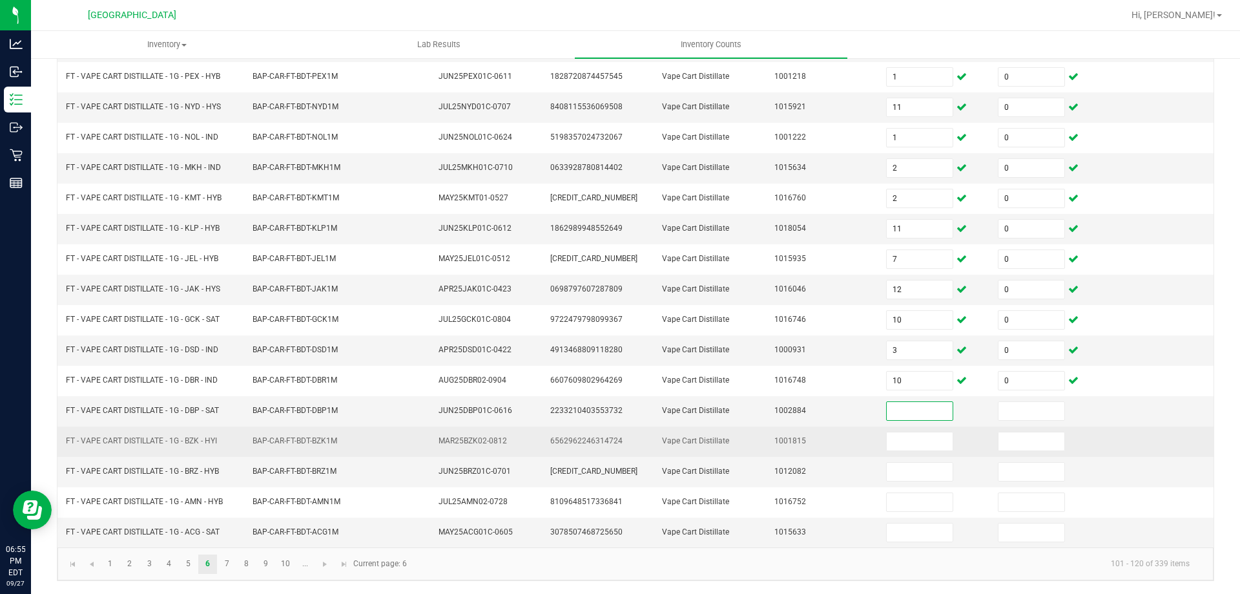
click at [575, 433] on td "6562962246314724" at bounding box center [598, 441] width 112 height 30
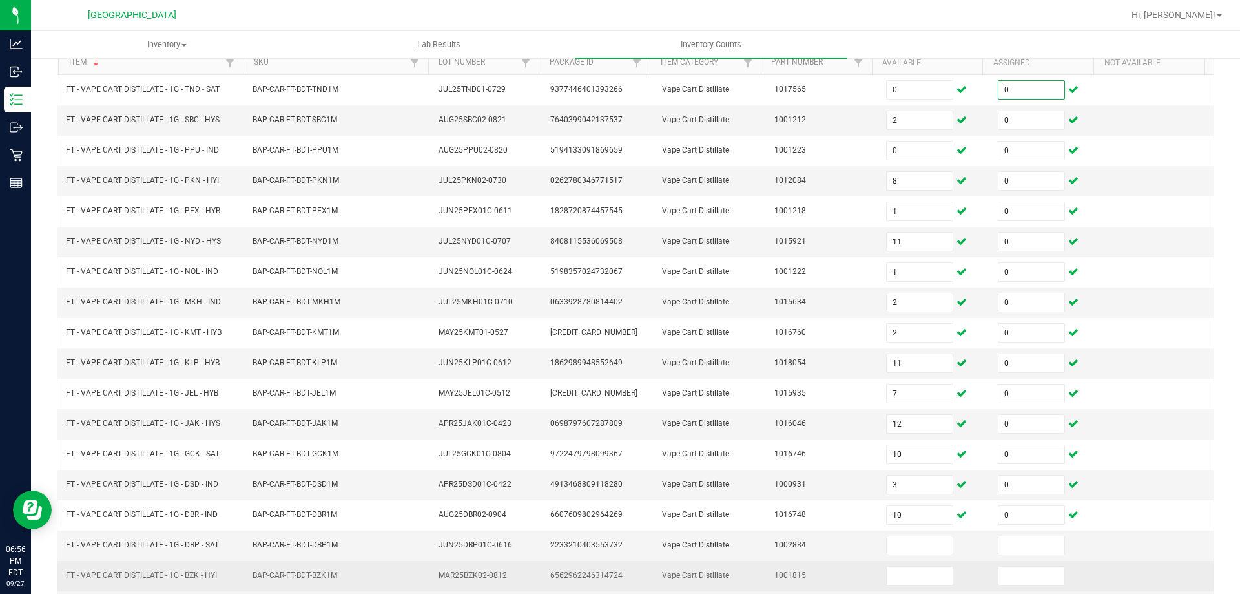
scroll to position [137, 0]
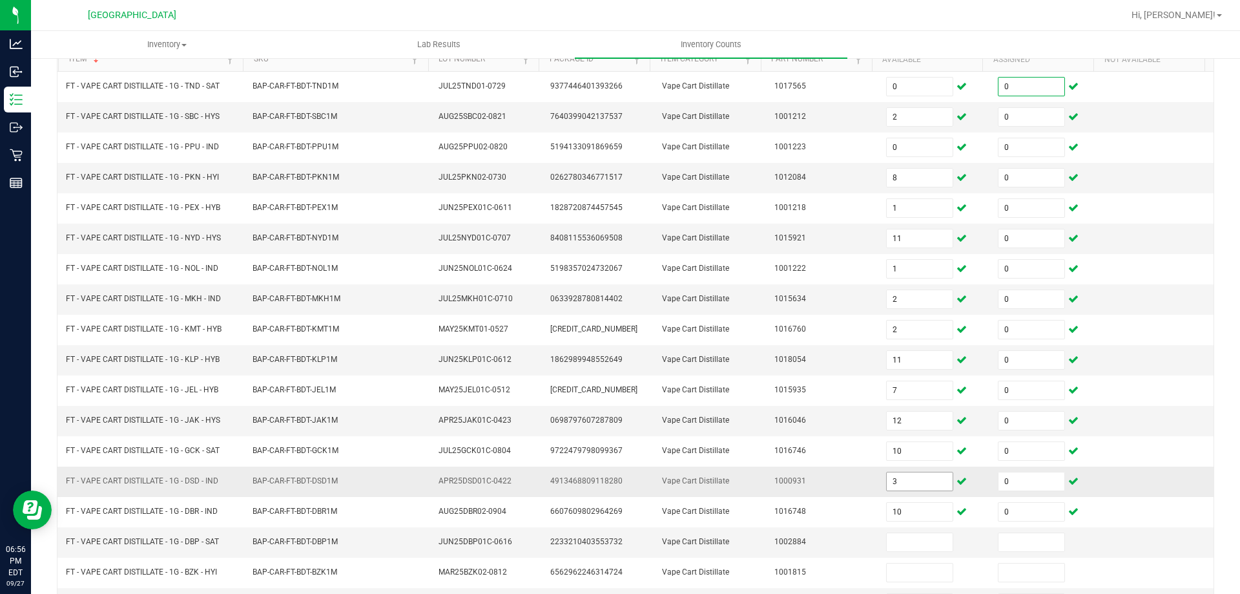
click at [920, 484] on input "3" at bounding box center [920, 481] width 66 height 18
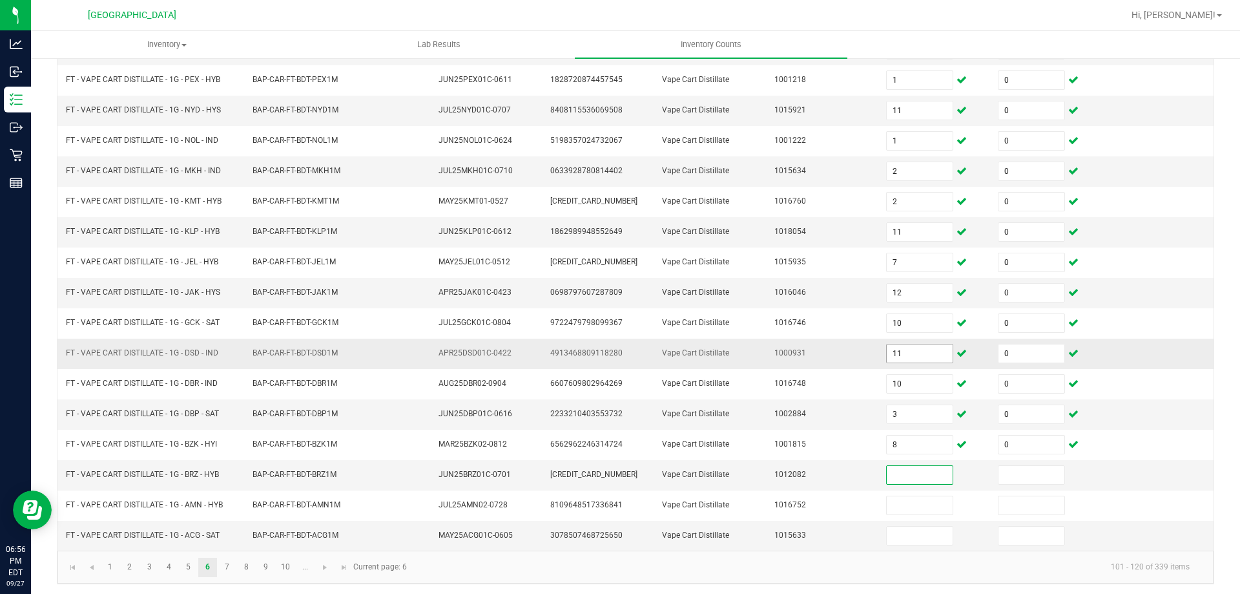
scroll to position [264, 0]
click at [227, 566] on link "7" at bounding box center [227, 567] width 19 height 19
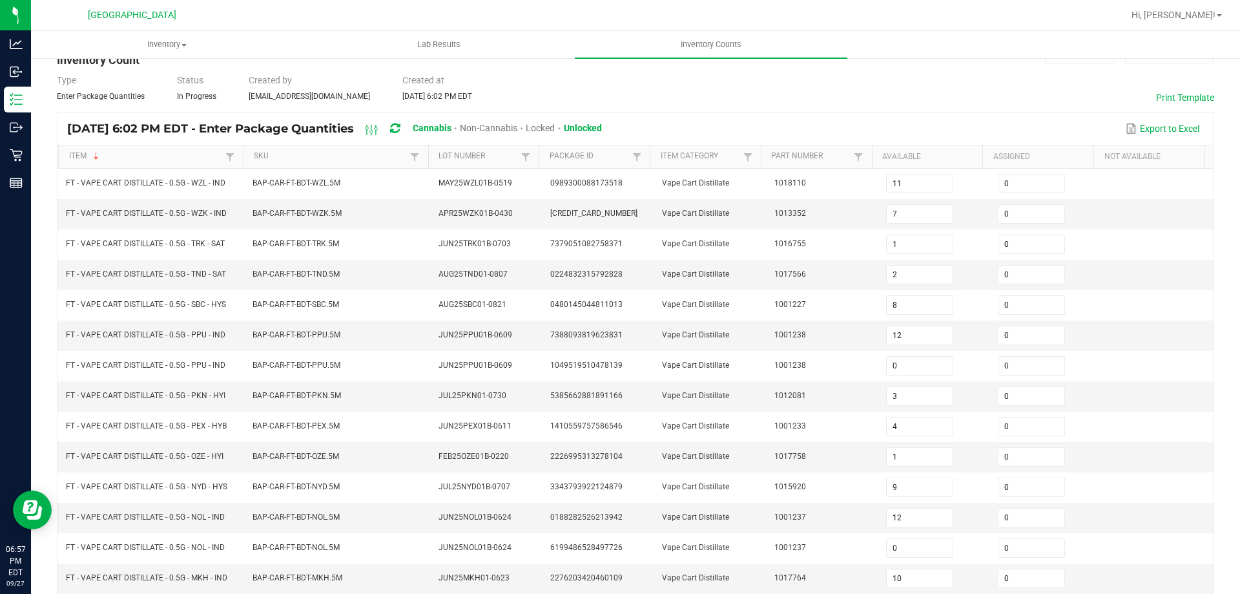
scroll to position [30, 0]
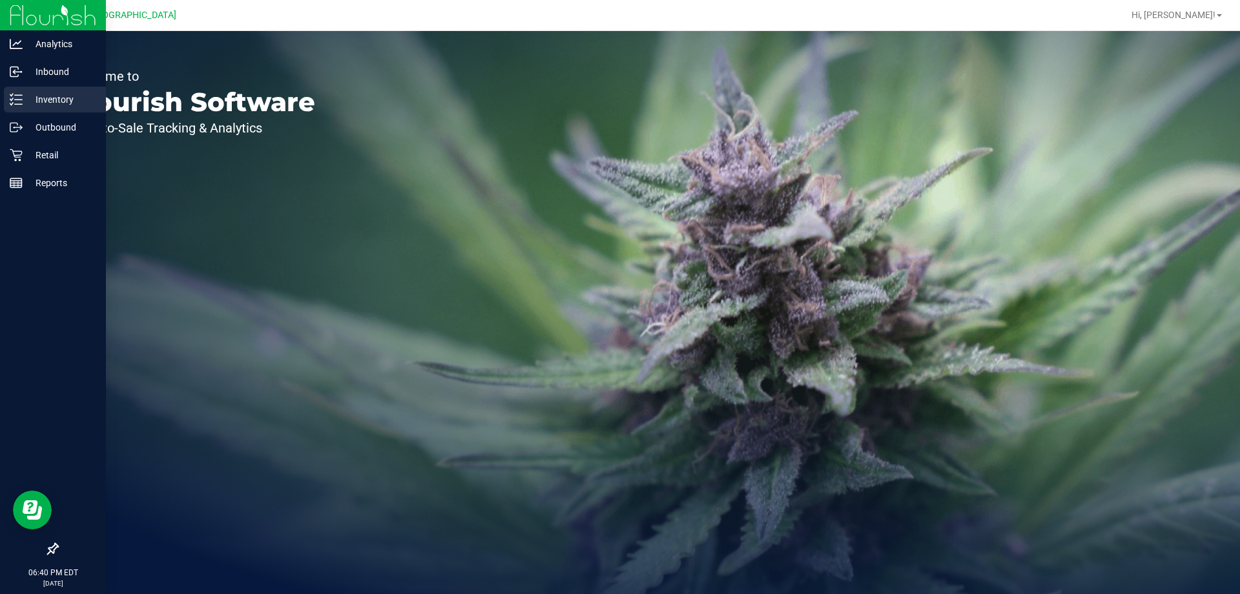
click at [43, 103] on p "Inventory" at bounding box center [61, 99] width 77 height 15
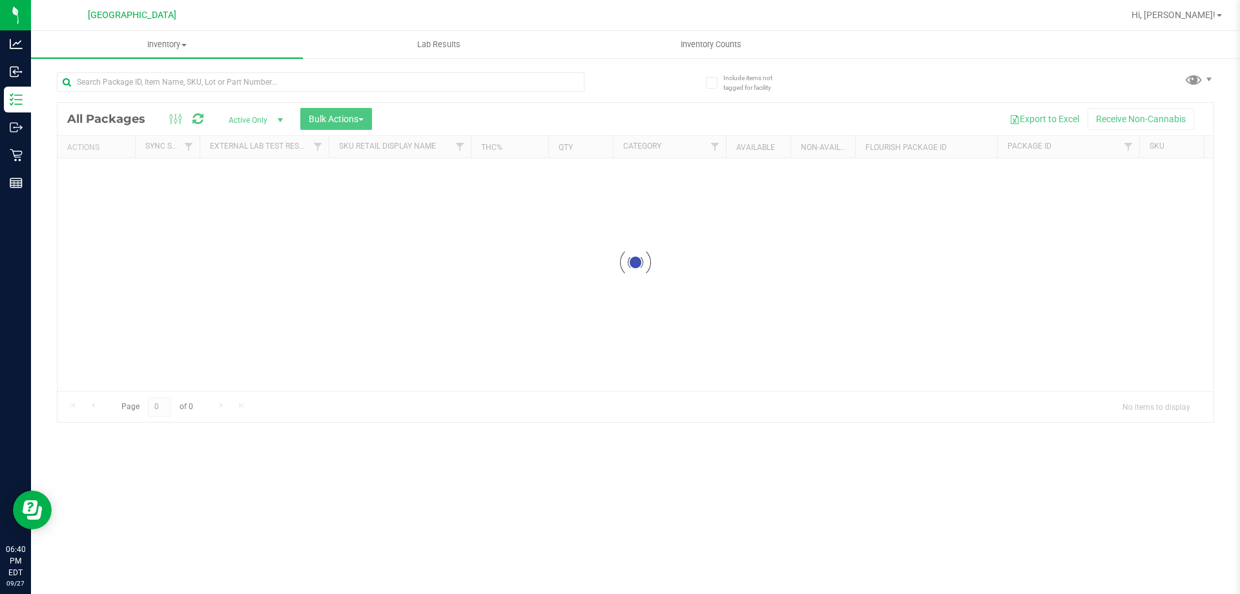
click at [215, 70] on div at bounding box center [346, 81] width 579 height 41
click at [216, 72] on input "text" at bounding box center [321, 81] width 528 height 19
paste input "FT BATTERY WHITE 510 VARIABLE POWER"
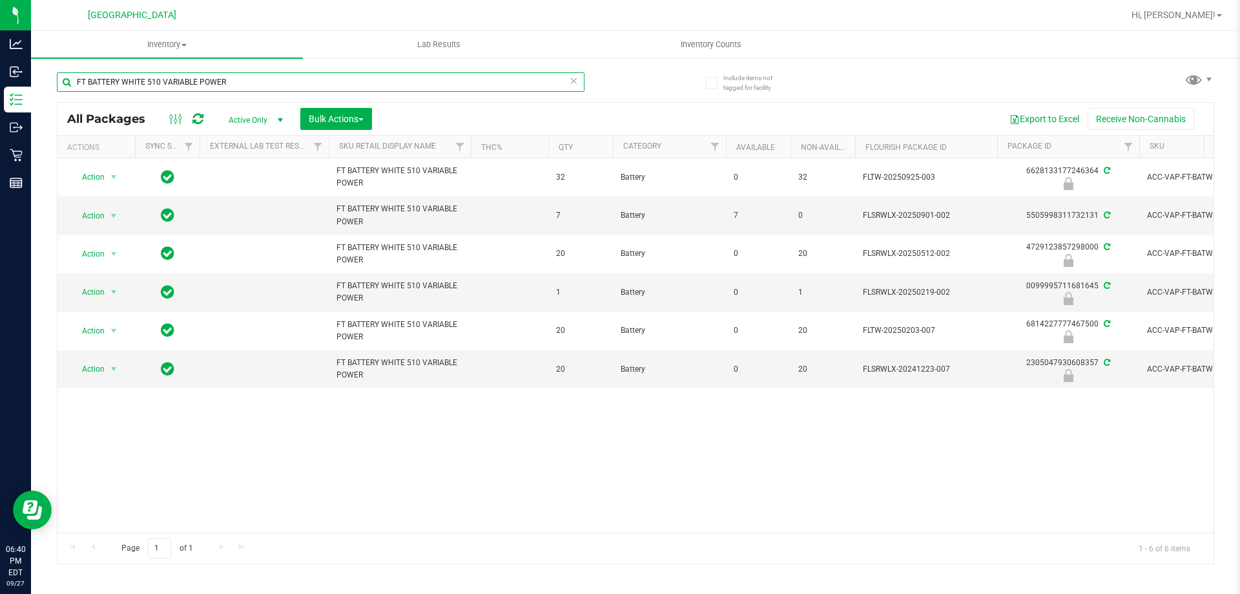
type input "FT BATTERY WHITE 510 VARIABLE POWER"
